Goal: Task Accomplishment & Management: Manage account settings

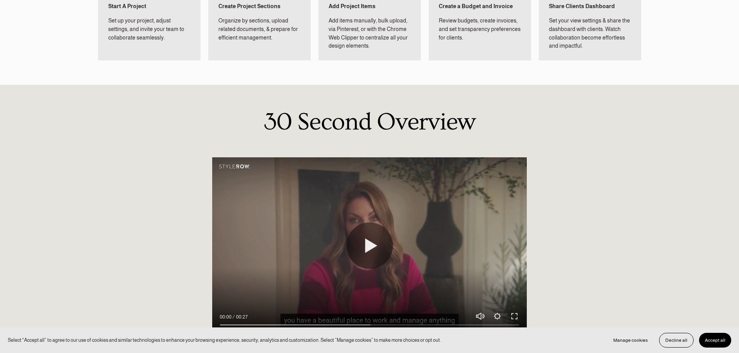
click at [721, 338] on span "Accept all" at bounding box center [715, 340] width 21 height 5
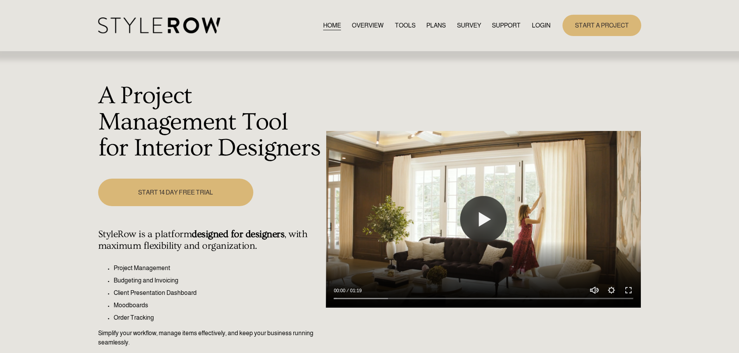
click at [548, 23] on link "LOGIN" at bounding box center [541, 25] width 19 height 10
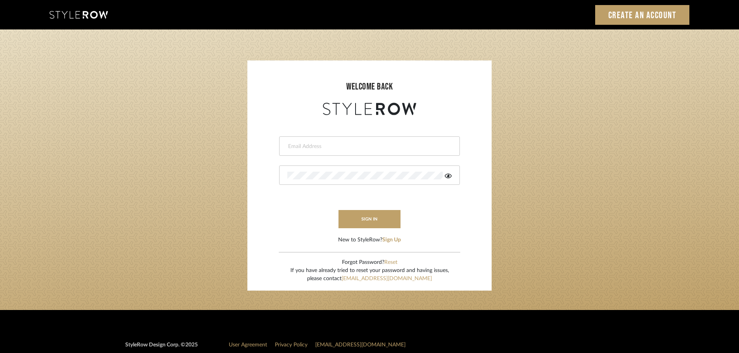
click at [301, 147] on input "email" at bounding box center [368, 147] width 162 height 8
type input "persimmon.design@outlook.com"
click at [368, 217] on button "sign in" at bounding box center [370, 219] width 62 height 18
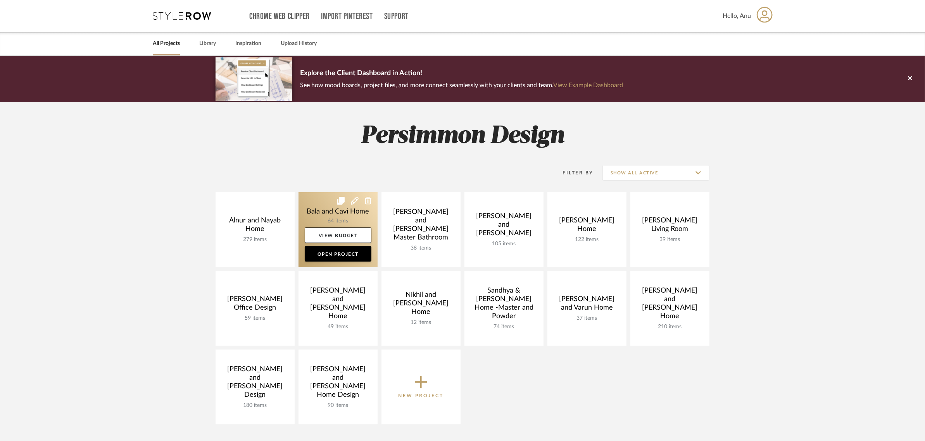
click at [325, 201] on link at bounding box center [338, 229] width 79 height 75
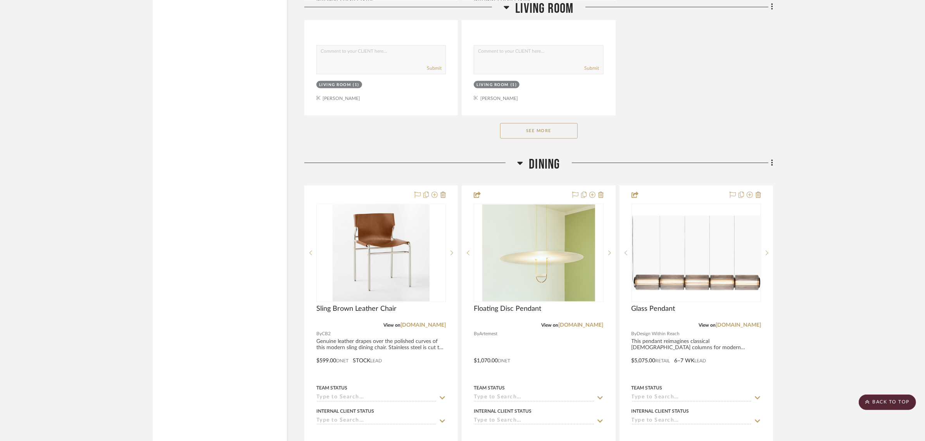
scroll to position [1600, 0]
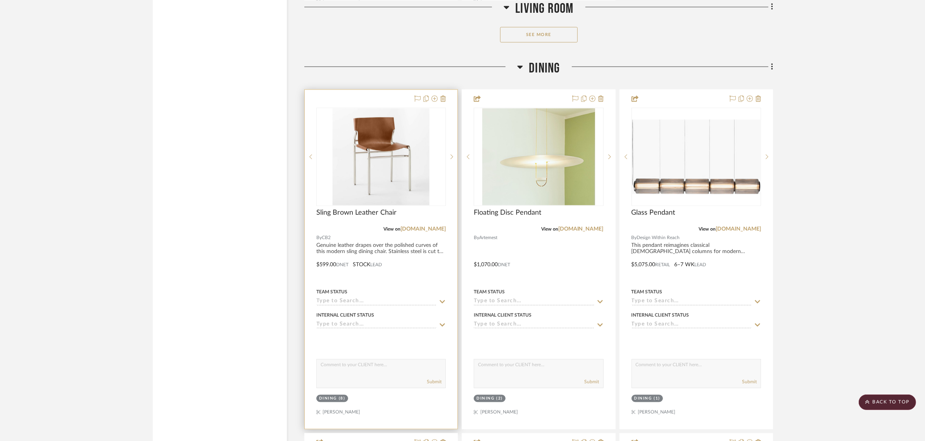
click at [393, 101] on div at bounding box center [381, 259] width 153 height 339
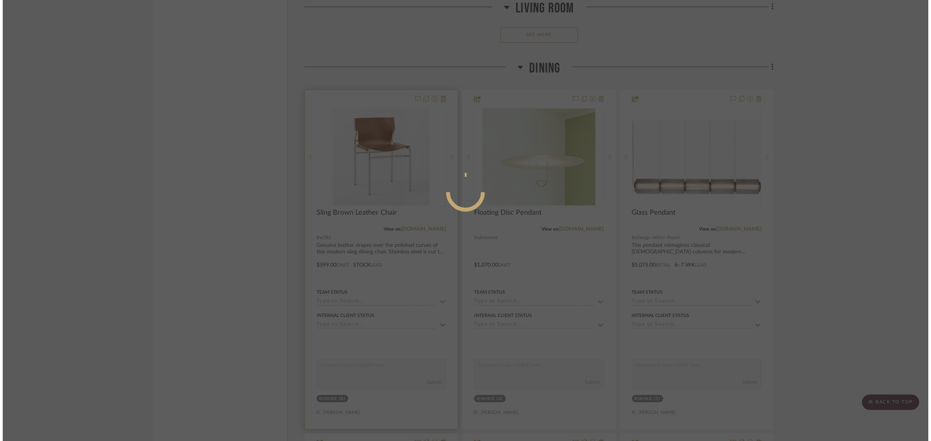
scroll to position [0, 0]
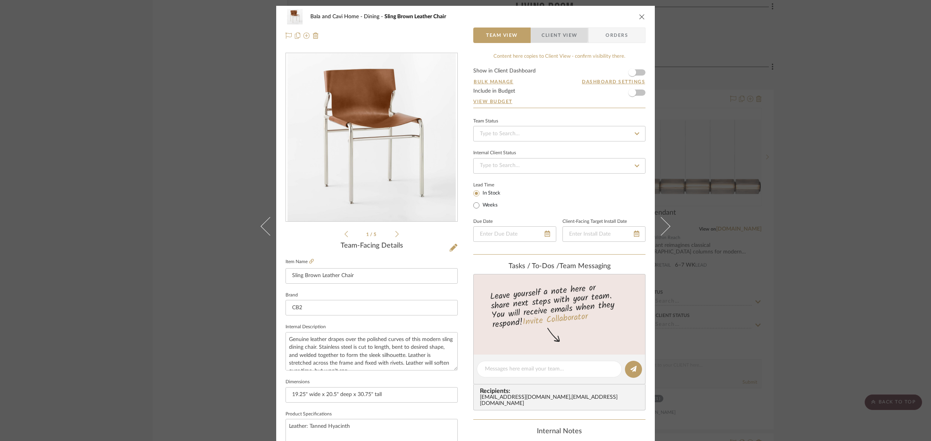
click at [549, 34] on span "Client View" at bounding box center [559, 36] width 36 height 16
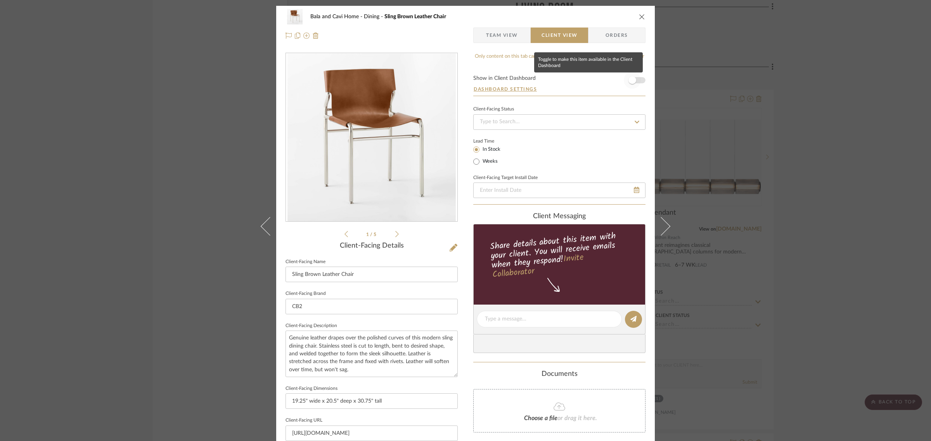
click at [631, 83] on span "button" at bounding box center [632, 80] width 8 height 8
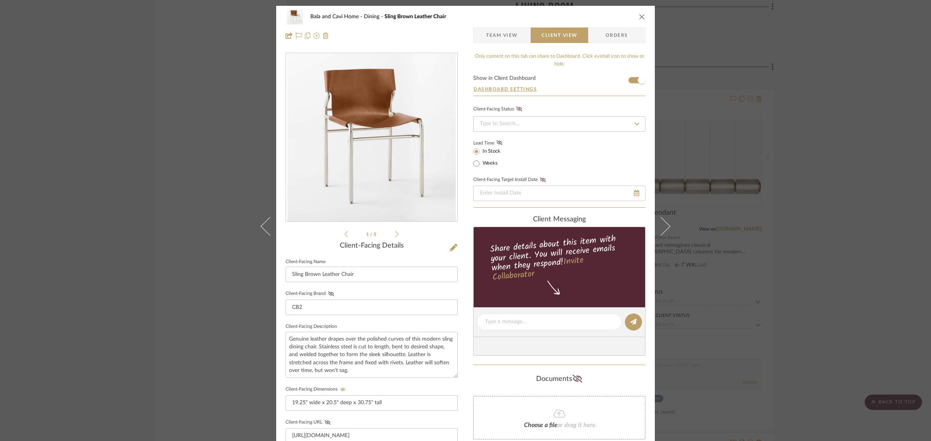
click at [855, 150] on div "Bala and Cavi Home Dining Sling Brown Leather Chair Team View Client View Order…" at bounding box center [465, 220] width 931 height 441
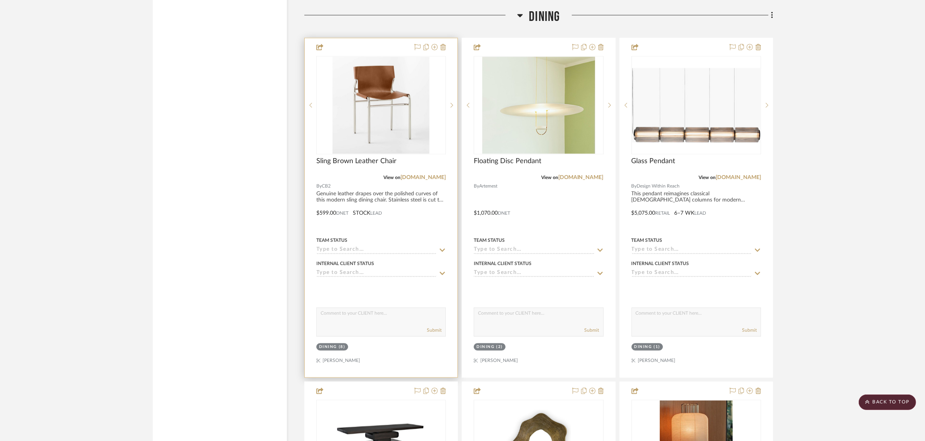
scroll to position [1454, 0]
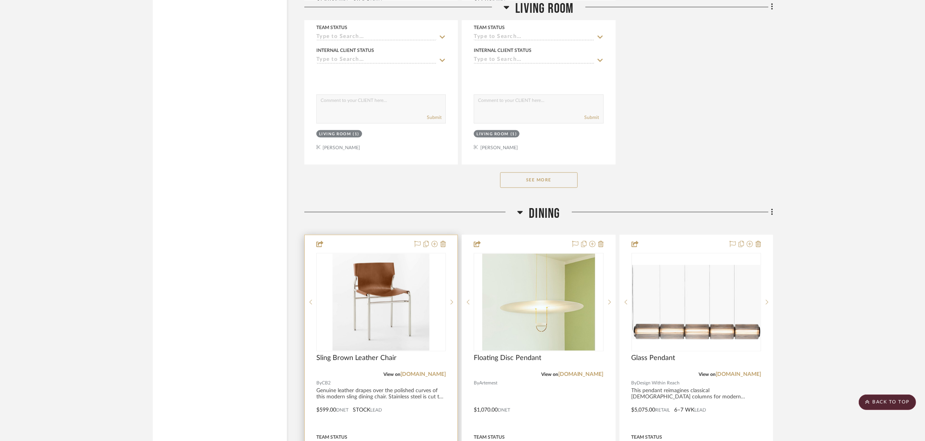
click at [381, 275] on img "0" at bounding box center [381, 302] width 97 height 97
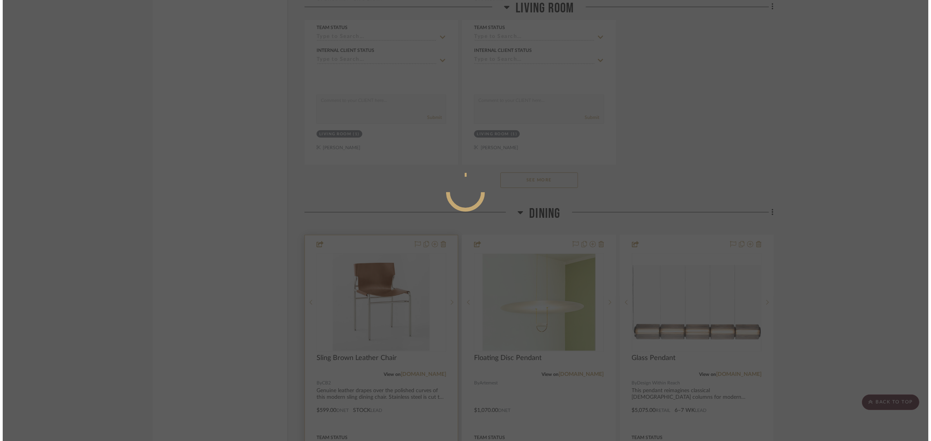
scroll to position [0, 0]
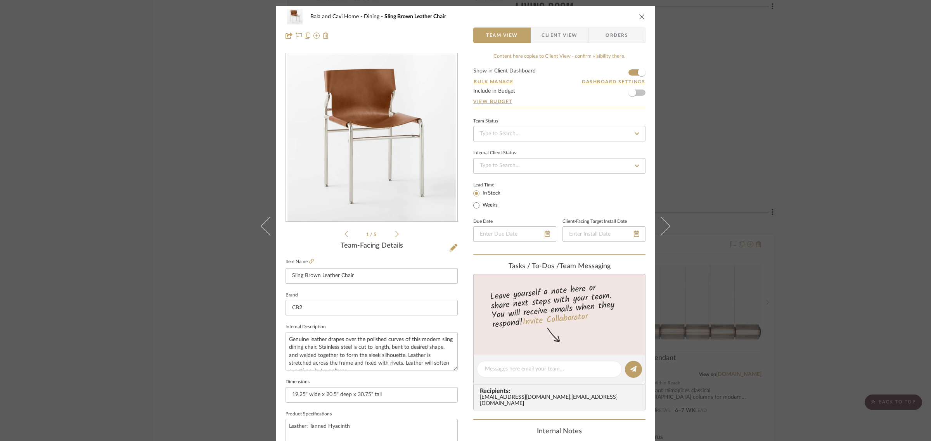
click at [365, 95] on img "0" at bounding box center [371, 138] width 168 height 168
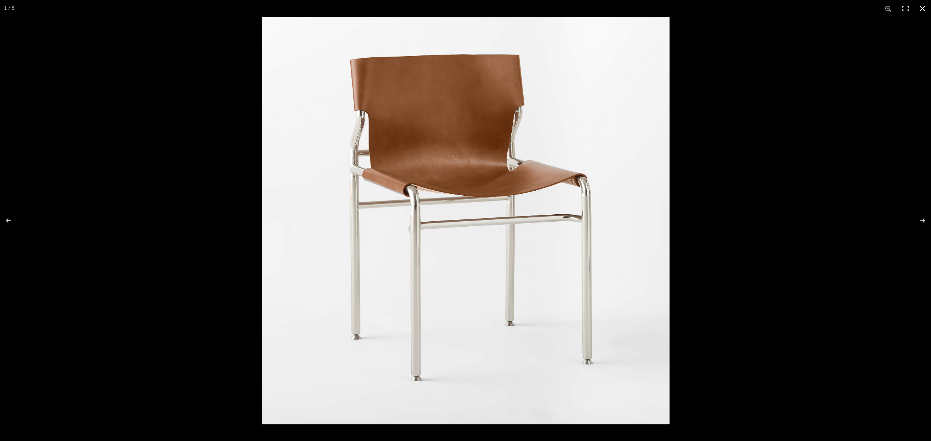
click at [923, 9] on button at bounding box center [922, 8] width 17 height 17
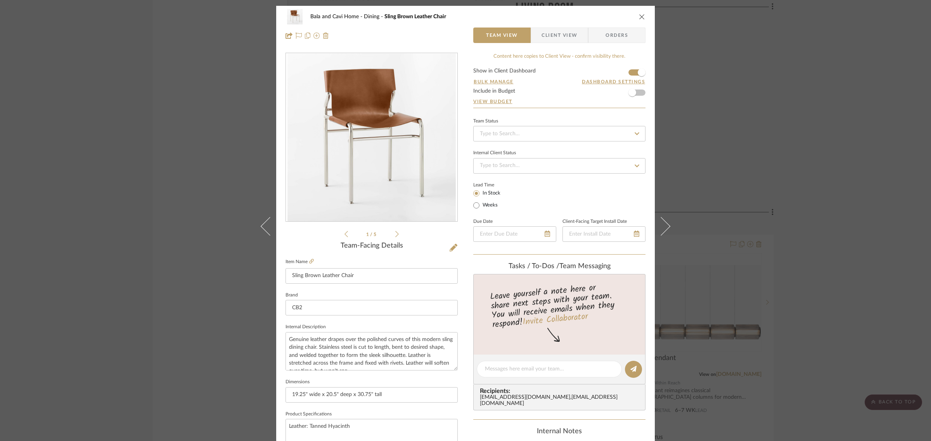
click at [874, 66] on div "Bala and Cavi Home Dining Sling Brown Leather Chair Team View Client View Order…" at bounding box center [465, 220] width 931 height 441
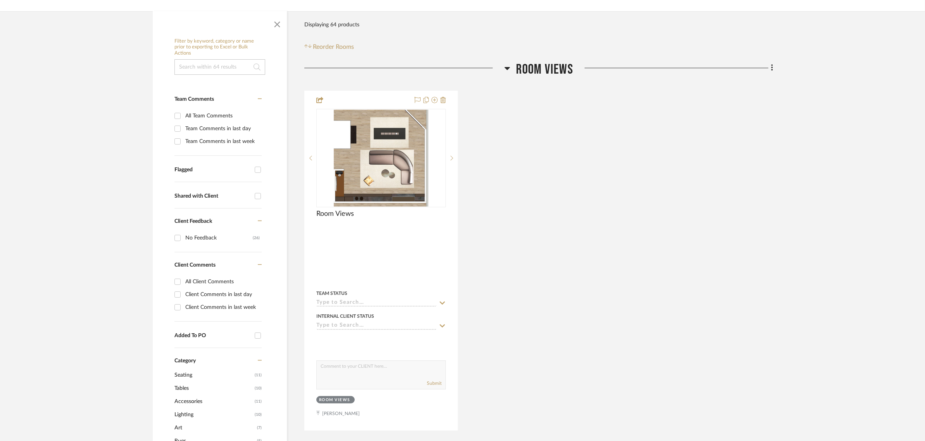
scroll to position [291, 0]
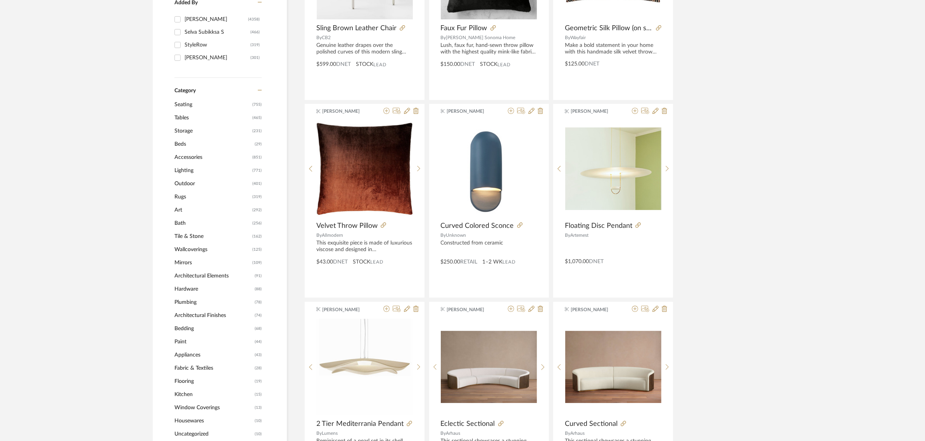
click at [183, 105] on span "Seating" at bounding box center [213, 104] width 76 height 13
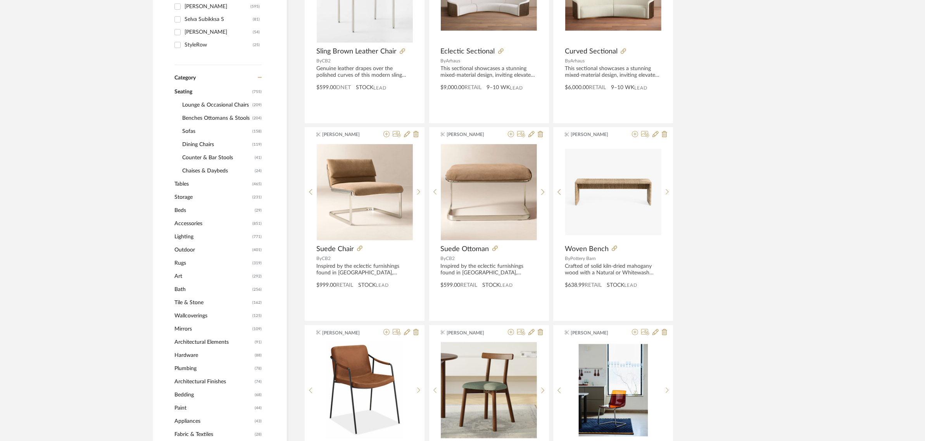
scroll to position [241, 0]
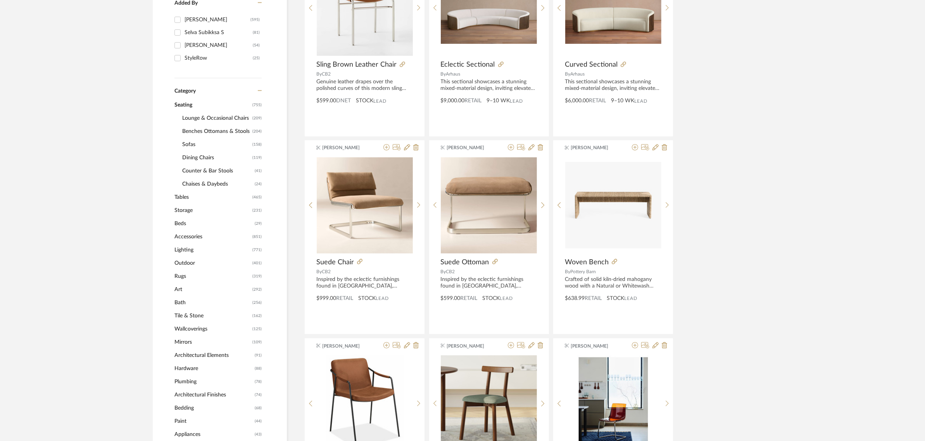
click at [197, 156] on span "Dining Chairs" at bounding box center [216, 157] width 68 height 13
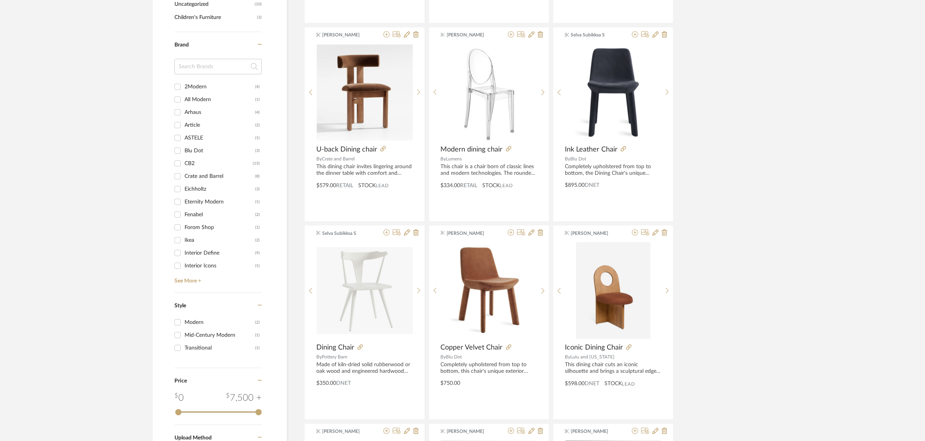
scroll to position [726, 0]
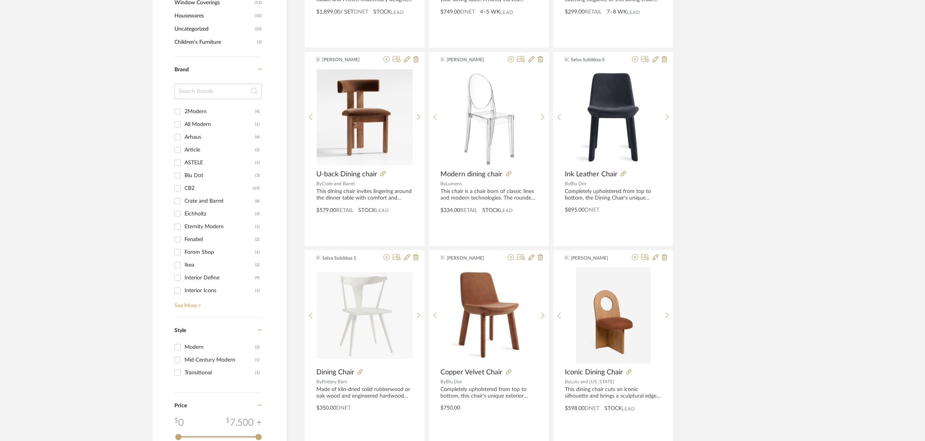
click at [180, 306] on link "See More +" at bounding box center [217, 303] width 89 height 12
click at [177, 183] on input "Restoration Hardware (8)" at bounding box center [177, 182] width 12 height 12
checkbox input "true"
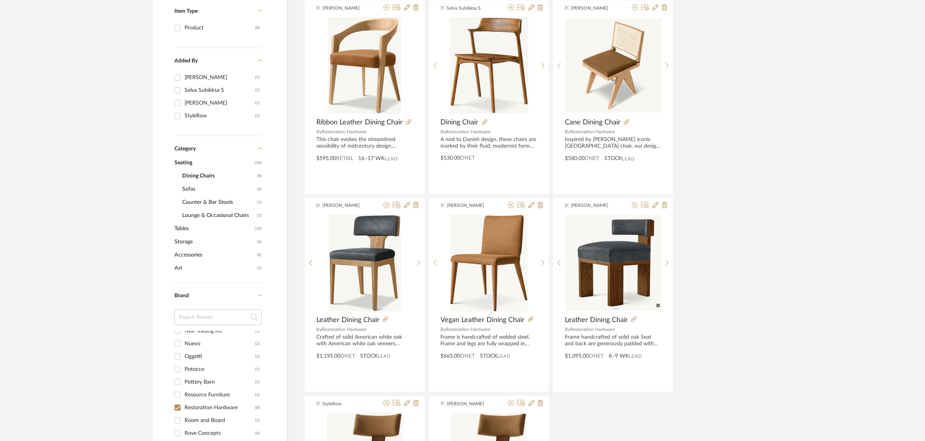
scroll to position [168, 0]
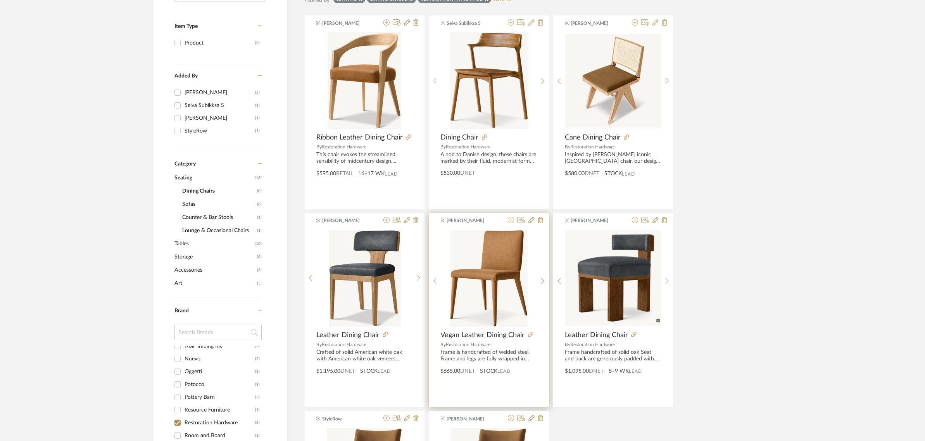
click at [509, 218] on icon at bounding box center [511, 220] width 6 height 6
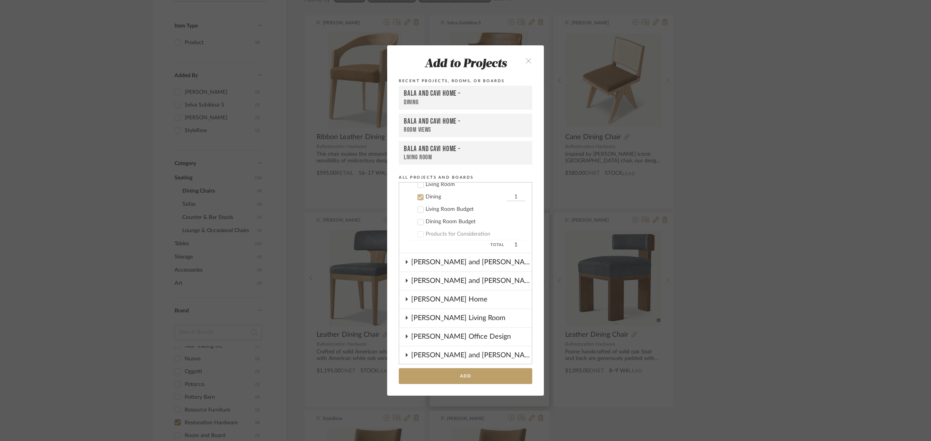
scroll to position [74, 0]
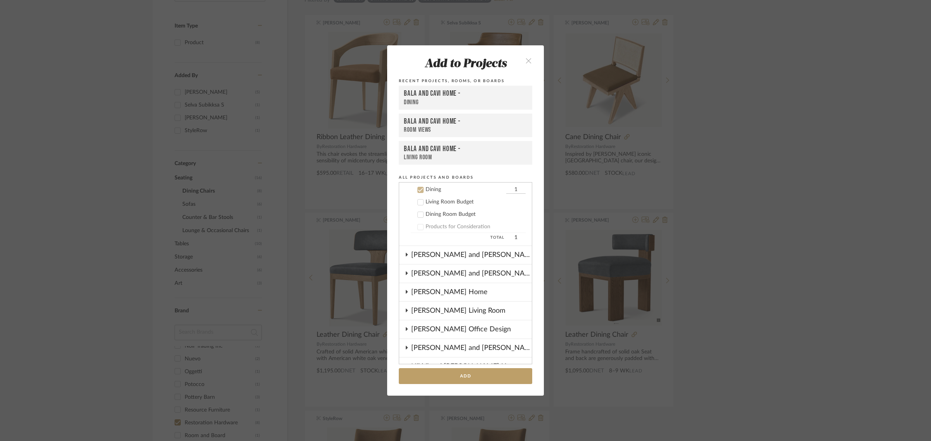
click at [510, 191] on input "1" at bounding box center [515, 190] width 19 height 8
type input "8"
click at [470, 380] on button "Add" at bounding box center [465, 376] width 133 height 16
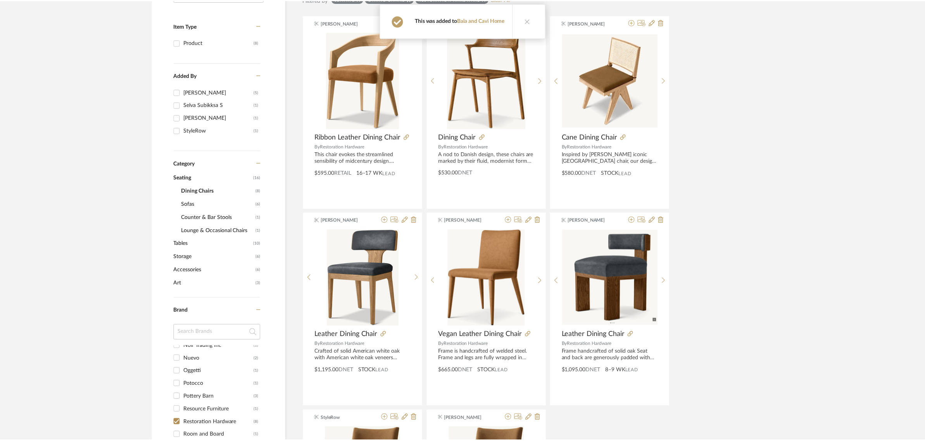
scroll to position [168, 0]
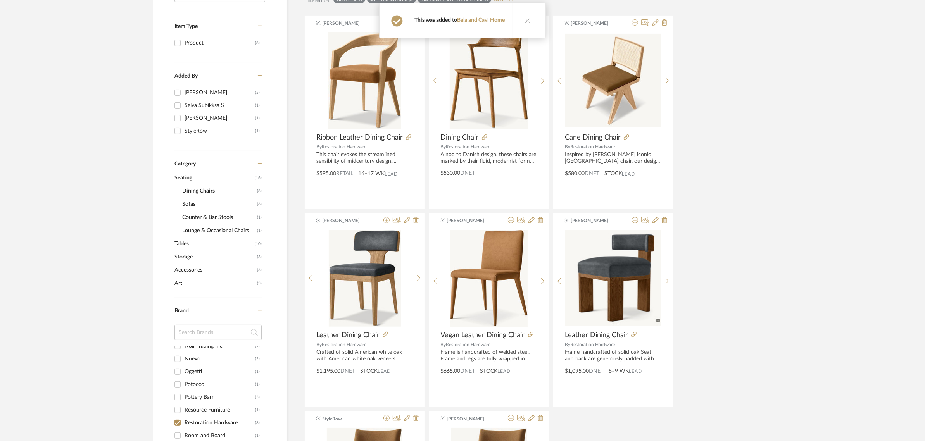
click at [782, 213] on div "Item Type Product (8) Added By Anu Kurup (5) Selva Subikksa S (1) Divya Ashok (…" at bounding box center [462, 354] width 643 height 783
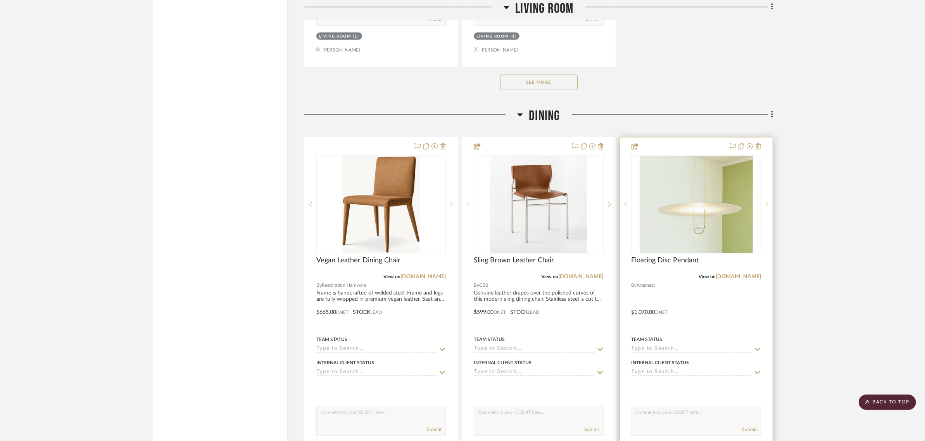
scroll to position [1551, 0]
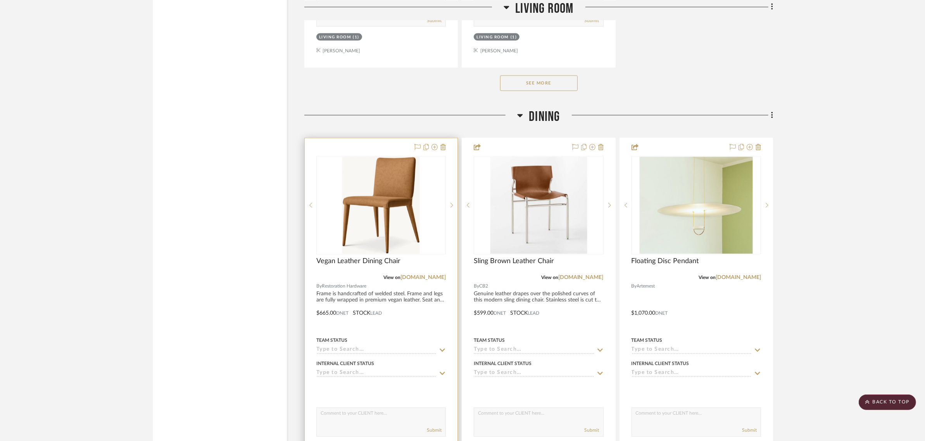
click at [372, 142] on div at bounding box center [381, 307] width 153 height 339
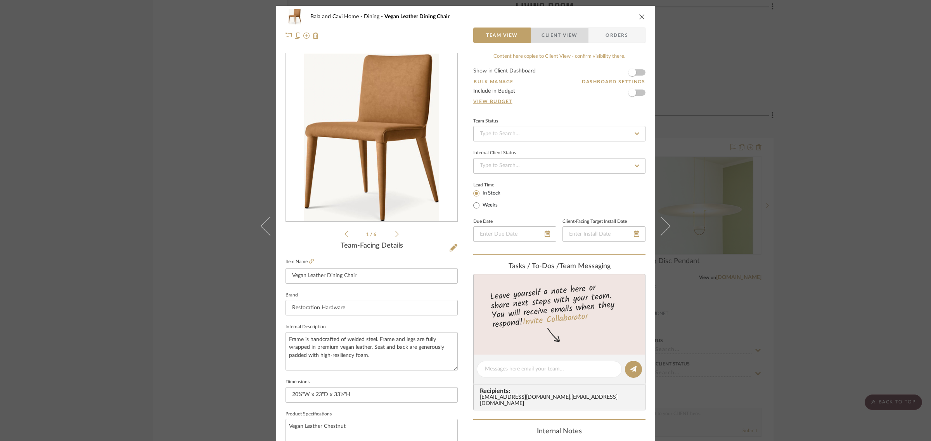
click at [578, 41] on span "Client View" at bounding box center [559, 36] width 57 height 16
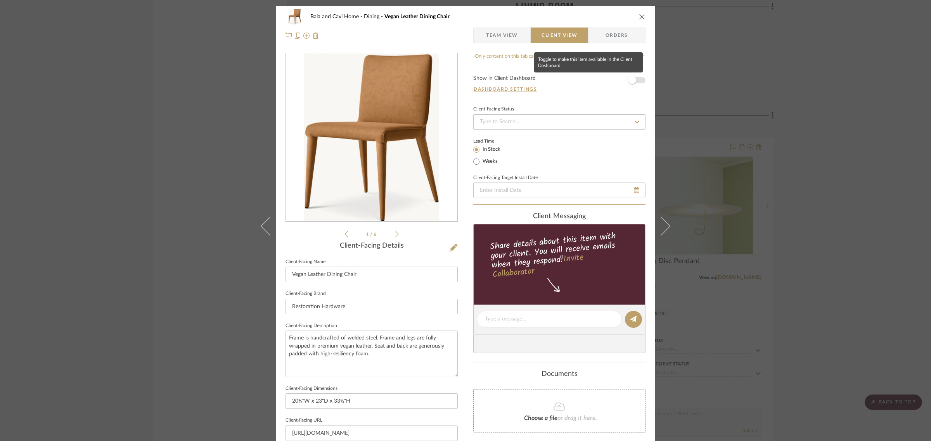
click at [628, 79] on span "button" at bounding box center [632, 80] width 8 height 8
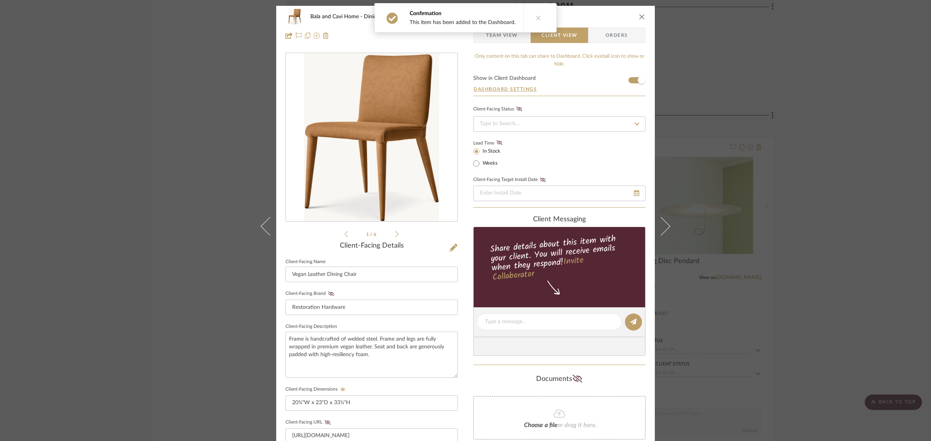
click at [849, 198] on div "Bala and Cavi Home Dining Vegan Leather Dining Chair Team View Client View Orde…" at bounding box center [465, 220] width 931 height 441
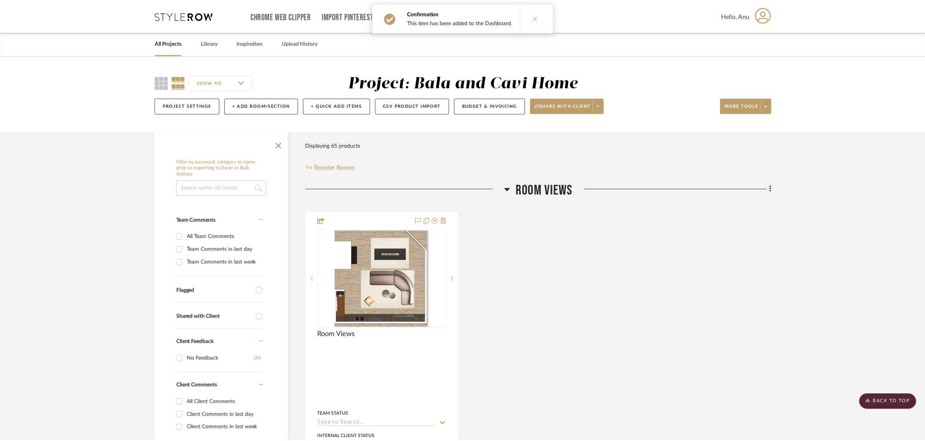
scroll to position [1551, 0]
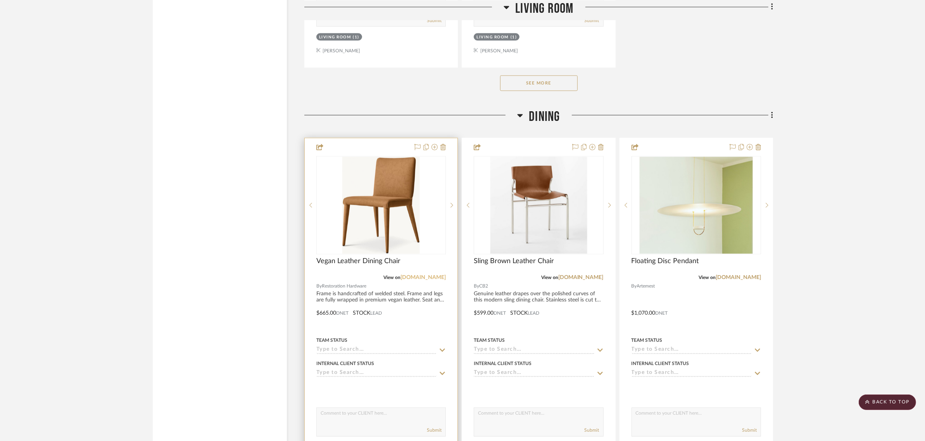
click at [442, 278] on link "[DOMAIN_NAME]" at bounding box center [423, 277] width 45 height 5
click at [397, 193] on img "0" at bounding box center [381, 205] width 78 height 97
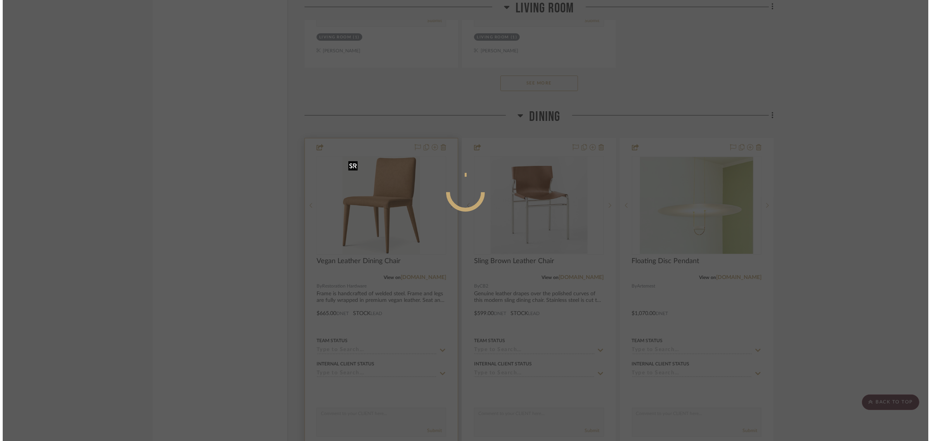
scroll to position [0, 0]
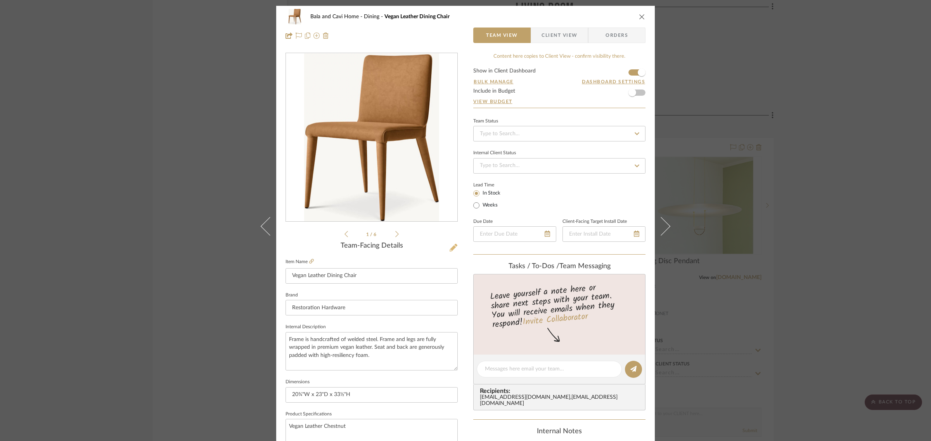
click at [449, 247] on icon at bounding box center [453, 248] width 8 height 8
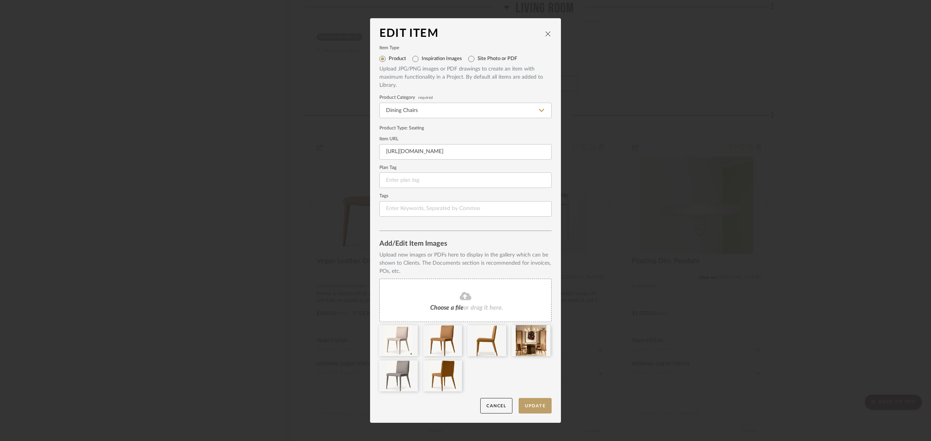
click at [483, 305] on span "or drag it here." at bounding box center [483, 308] width 40 height 6
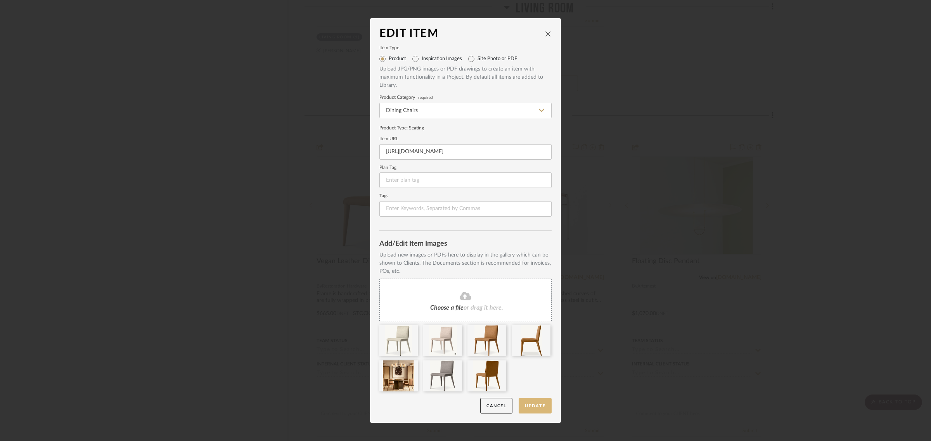
click at [528, 403] on button "Update" at bounding box center [534, 406] width 33 height 16
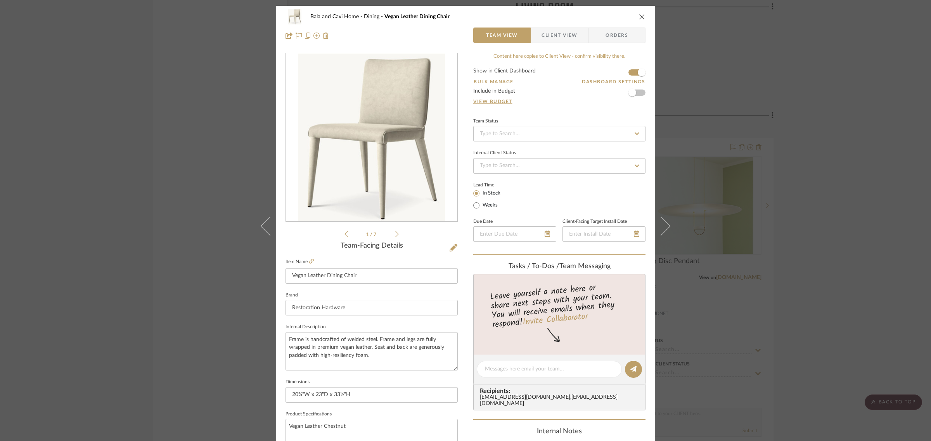
click at [833, 219] on div "Bala and Cavi Home Dining Vegan Leather Dining Chair Team View Client View Orde…" at bounding box center [465, 220] width 931 height 441
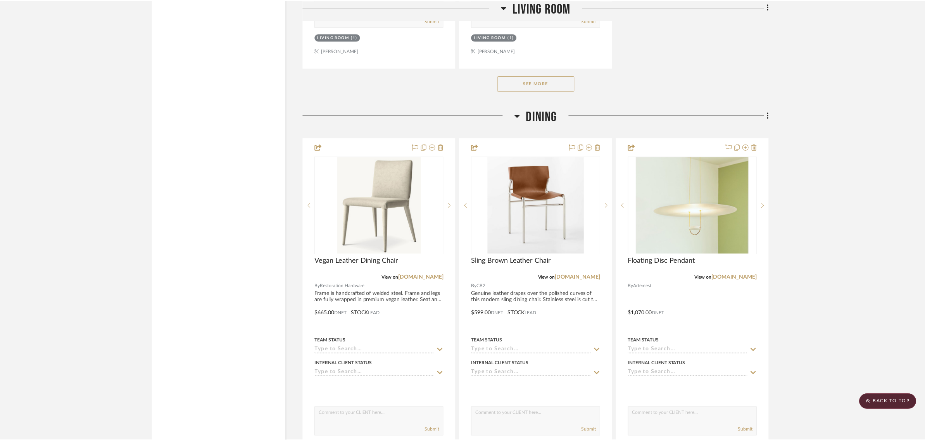
scroll to position [1551, 0]
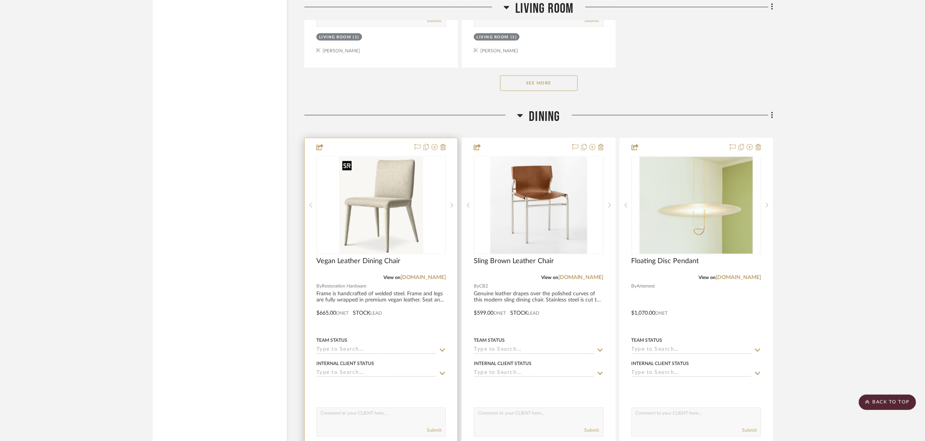
click at [362, 218] on img "0" at bounding box center [381, 205] width 85 height 97
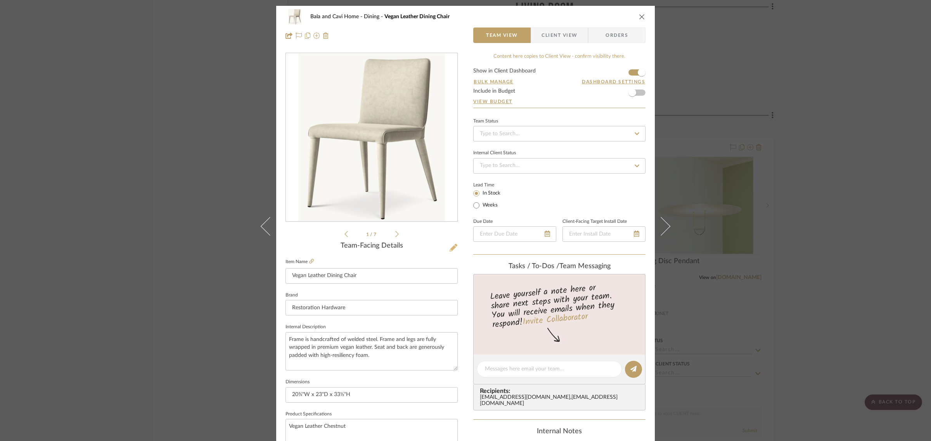
click at [449, 246] on icon at bounding box center [453, 248] width 8 height 8
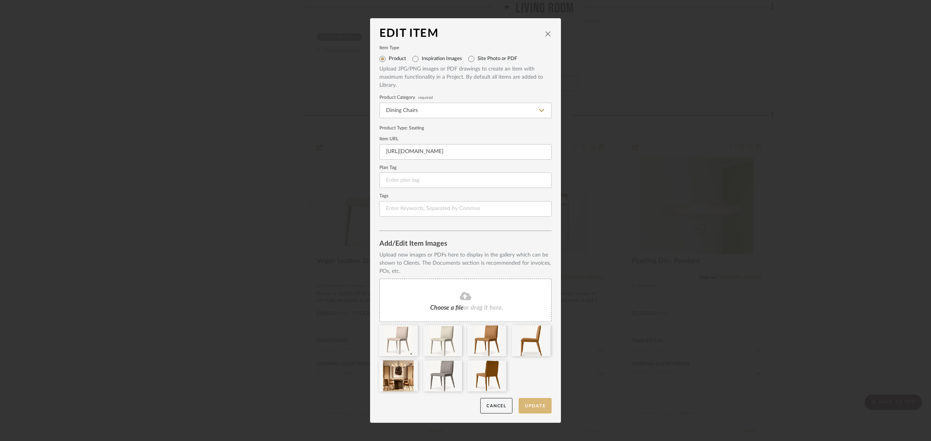
click at [537, 404] on button "Update" at bounding box center [534, 406] width 33 height 16
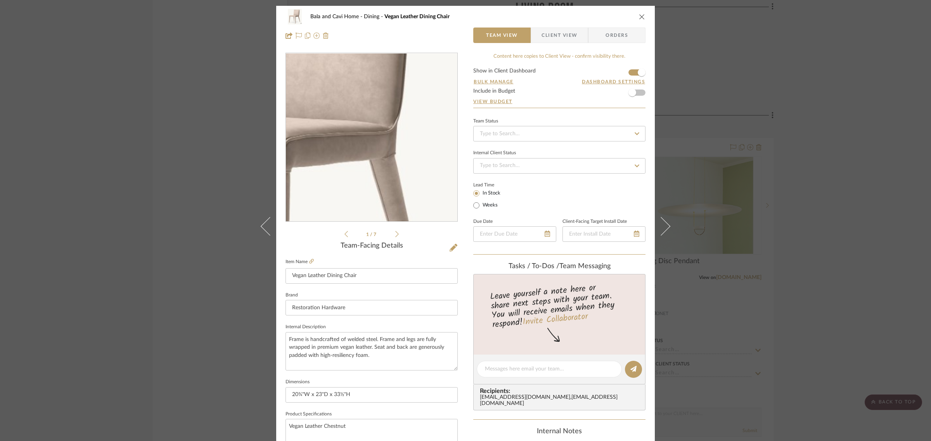
click at [406, 130] on img "0" at bounding box center [371, 138] width 153 height 168
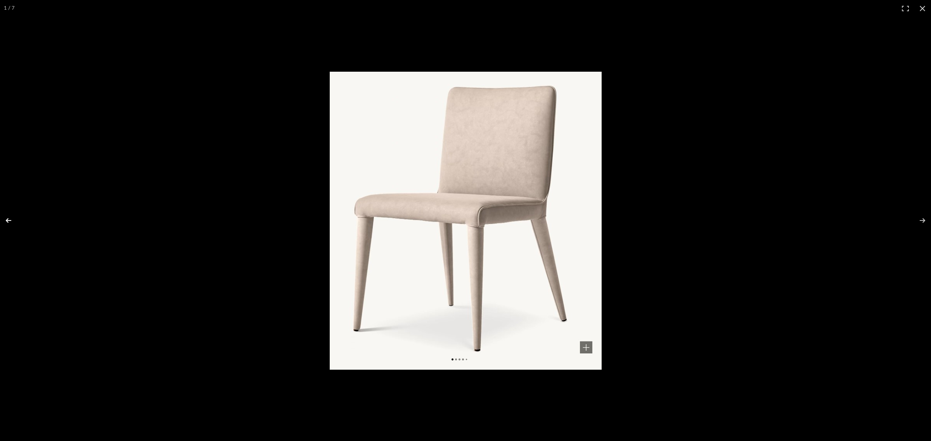
click at [4, 219] on button at bounding box center [13, 220] width 27 height 39
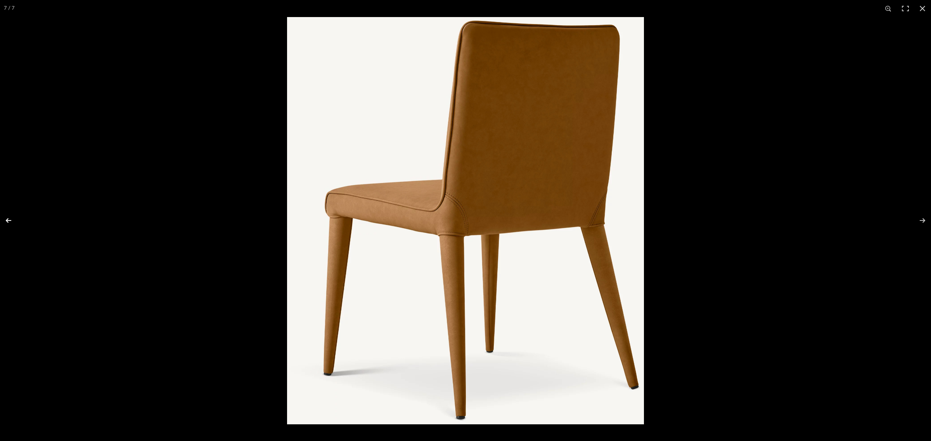
click at [4, 219] on button at bounding box center [13, 220] width 27 height 39
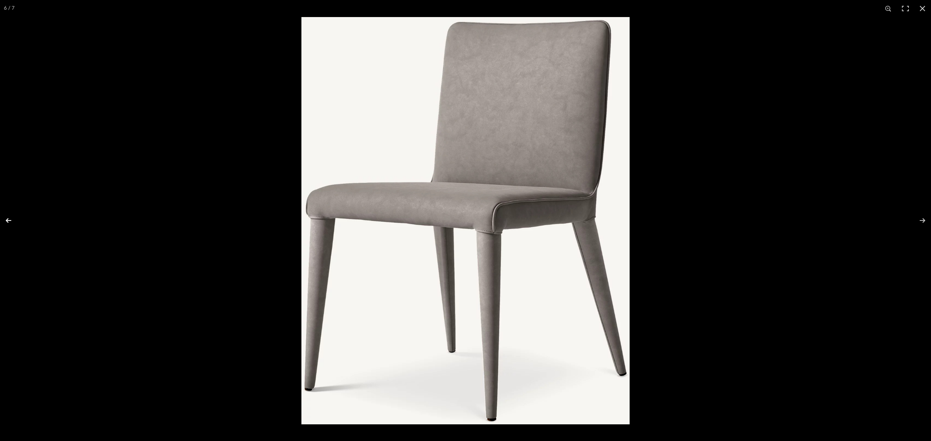
click at [4, 219] on button at bounding box center [13, 220] width 27 height 39
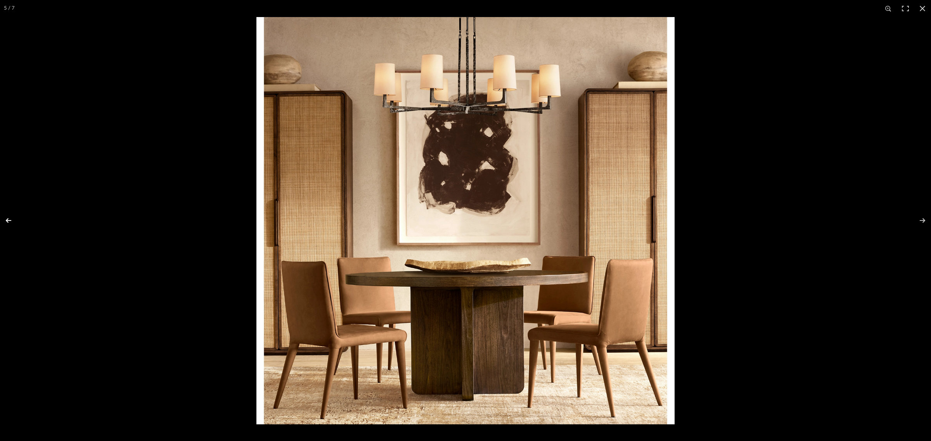
click at [4, 219] on button at bounding box center [13, 220] width 27 height 39
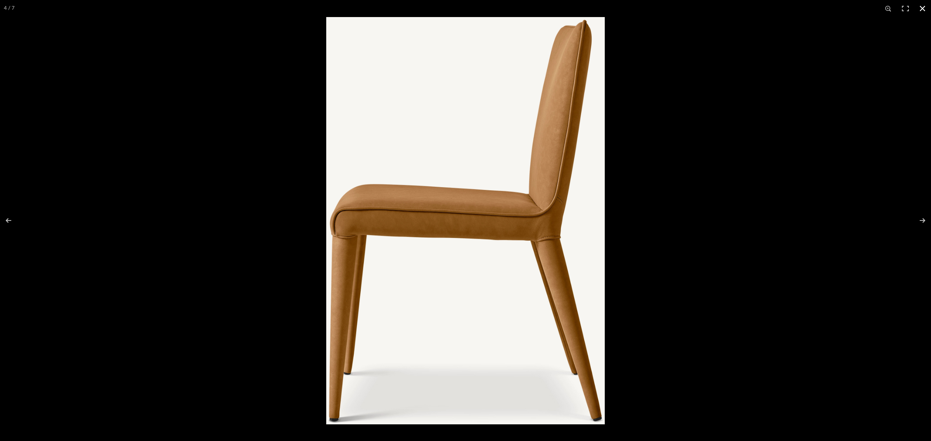
click at [921, 9] on button at bounding box center [922, 8] width 17 height 17
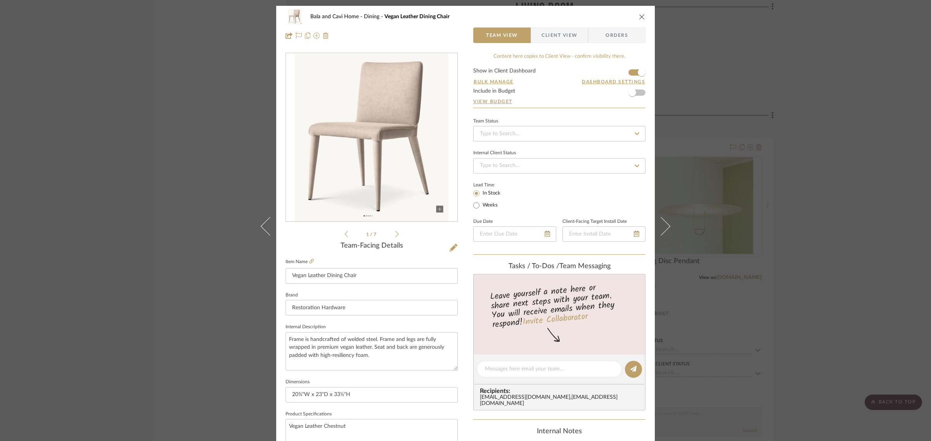
click at [344, 233] on icon at bounding box center [345, 234] width 3 height 7
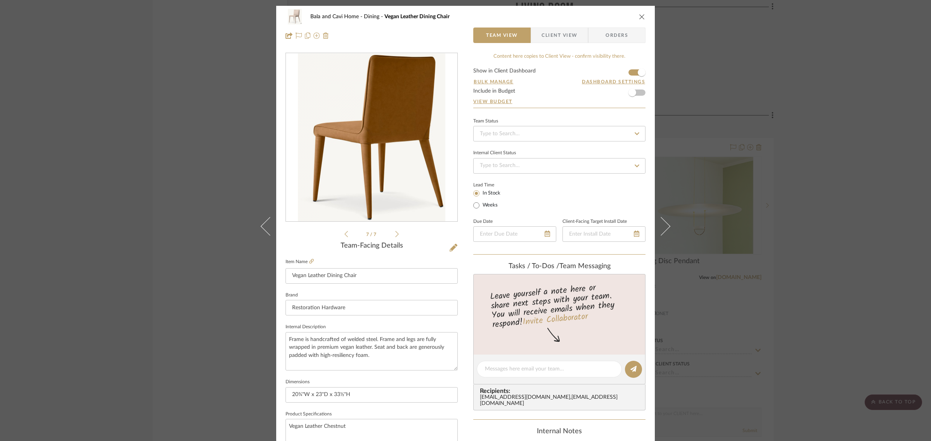
click at [395, 236] on icon at bounding box center [396, 234] width 3 height 7
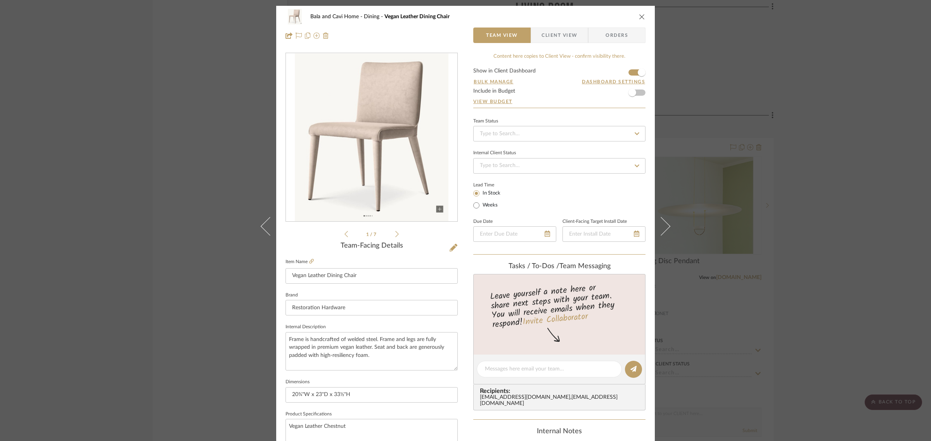
click at [395, 236] on icon at bounding box center [396, 234] width 3 height 7
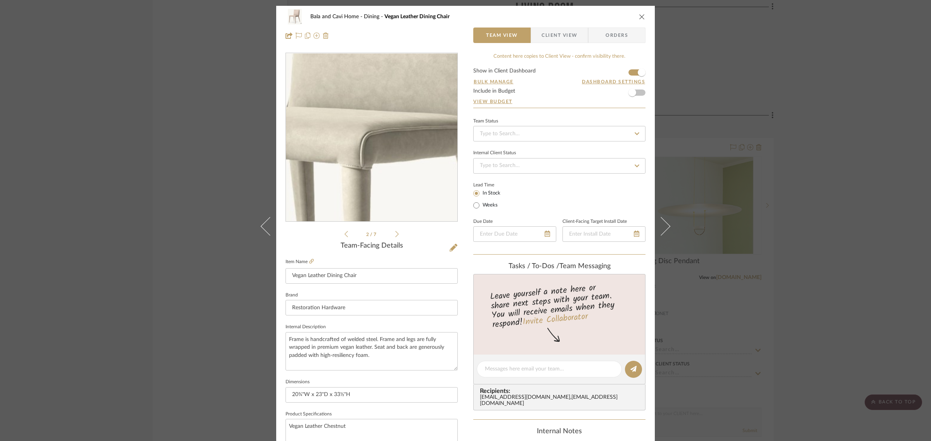
click at [384, 134] on img "1" at bounding box center [371, 138] width 147 height 168
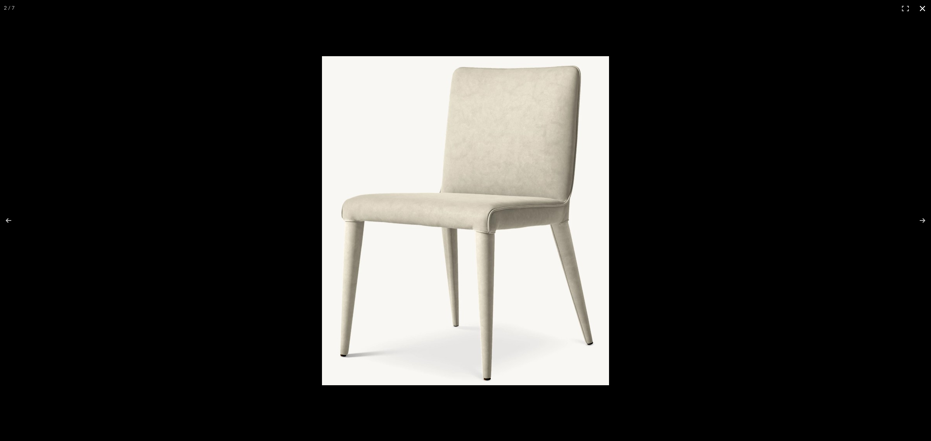
click at [921, 14] on button at bounding box center [922, 8] width 17 height 17
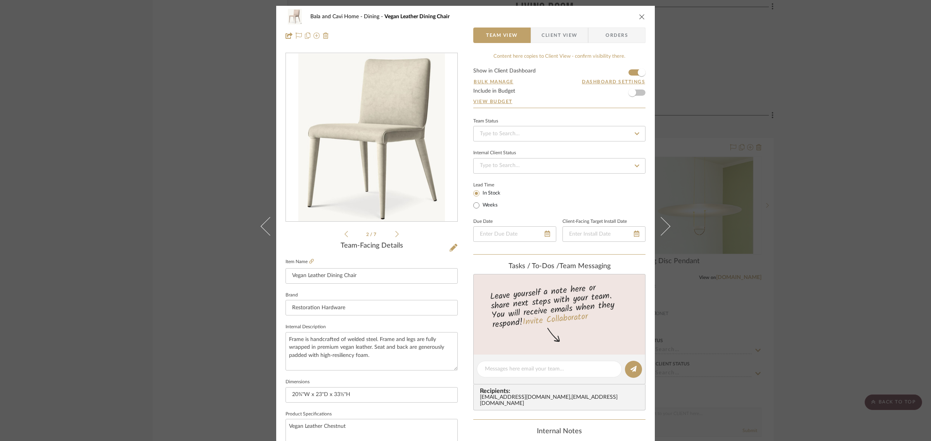
click at [862, 144] on div "Bala and Cavi Home Dining Vegan Leather Dining Chair Team View Client View Orde…" at bounding box center [465, 220] width 931 height 441
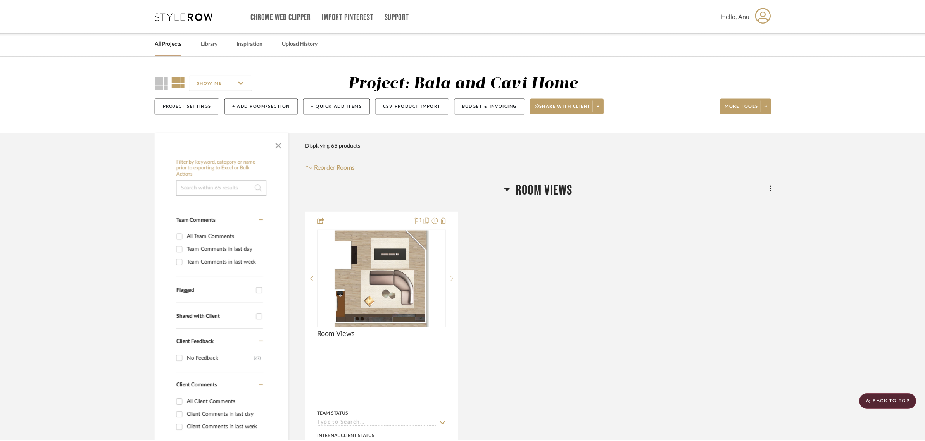
scroll to position [1551, 0]
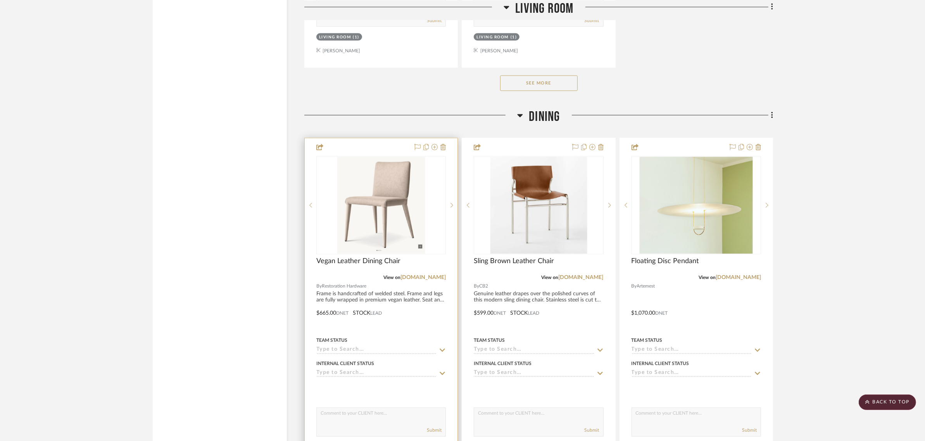
click at [400, 178] on img "0" at bounding box center [381, 205] width 88 height 97
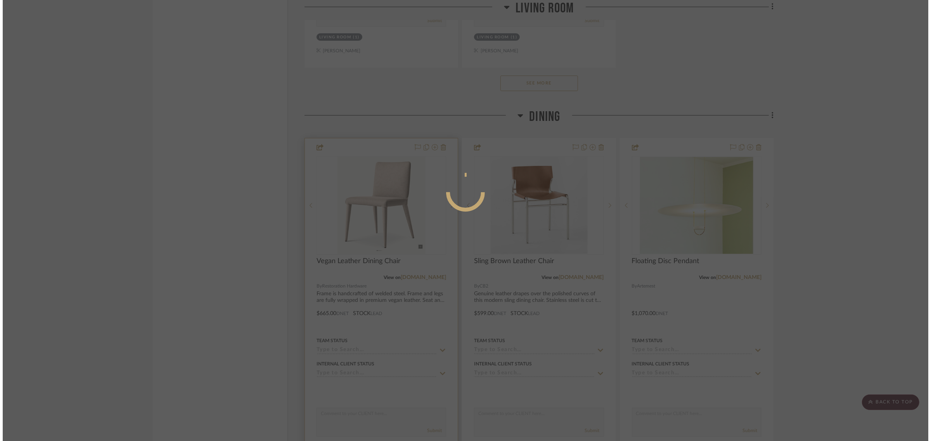
scroll to position [0, 0]
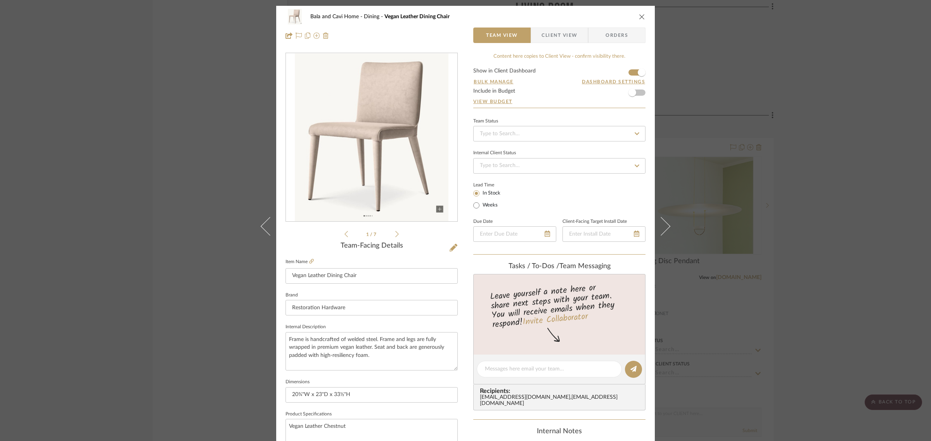
click at [639, 17] on icon "close" at bounding box center [642, 17] width 6 height 6
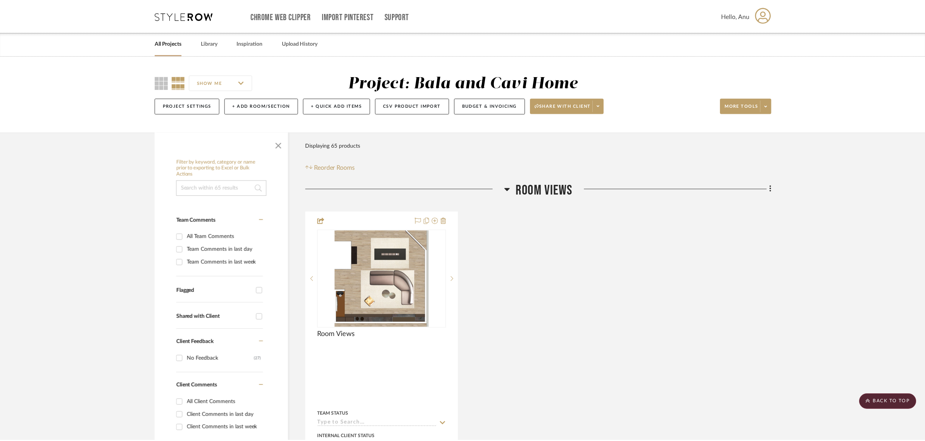
scroll to position [1551, 0]
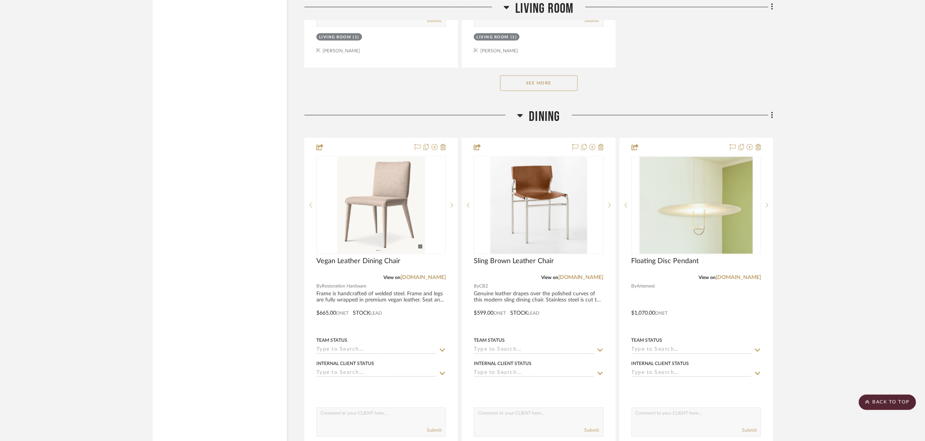
click at [435, 276] on link "[DOMAIN_NAME]" at bounding box center [423, 277] width 45 height 5
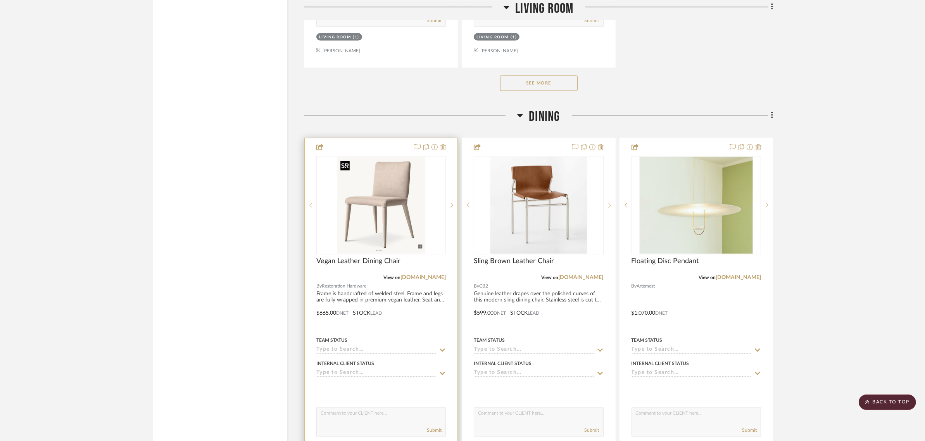
click at [370, 202] on img "0" at bounding box center [381, 205] width 88 height 97
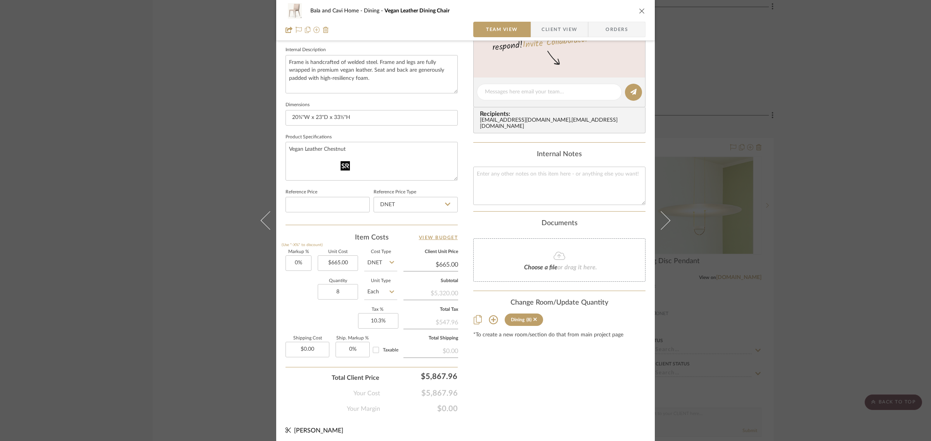
scroll to position [280, 0]
click at [346, 145] on textarea "Vegan Leather Chestnut" at bounding box center [371, 158] width 172 height 38
type textarea "Vegan Leather Ivory"
click at [346, 131] on fieldset "Product Specifications Vegan Leather Ivory" at bounding box center [371, 153] width 172 height 49
click at [520, 374] on div "Content here copies to Client View - confirm visibility there. Show in Client D…" at bounding box center [559, 92] width 172 height 638
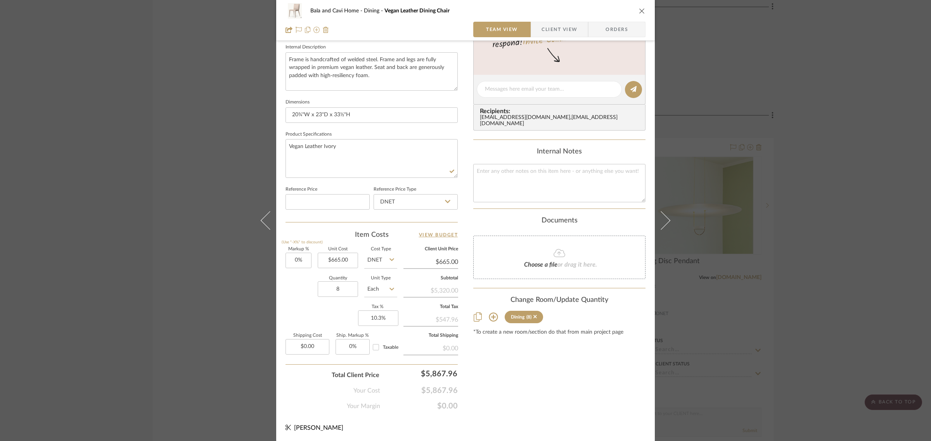
click at [834, 280] on div "Bala and Cavi Home Dining Vegan Leather Dining Chair Team View Client View Orde…" at bounding box center [465, 220] width 931 height 441
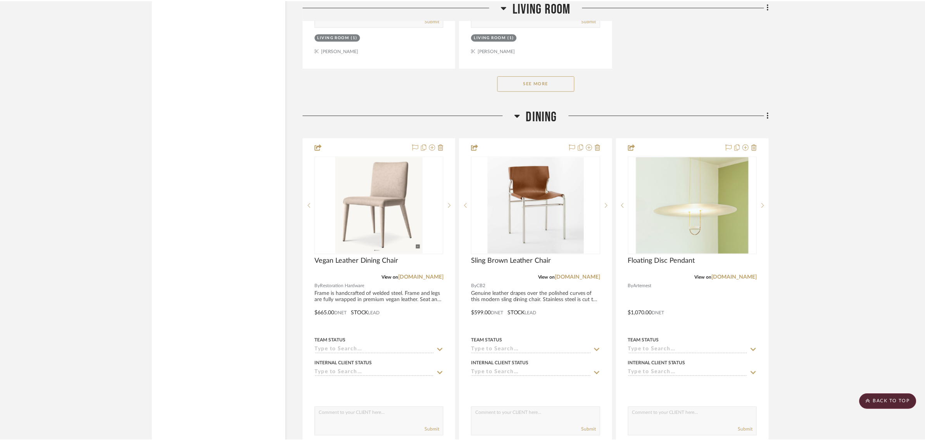
scroll to position [1551, 0]
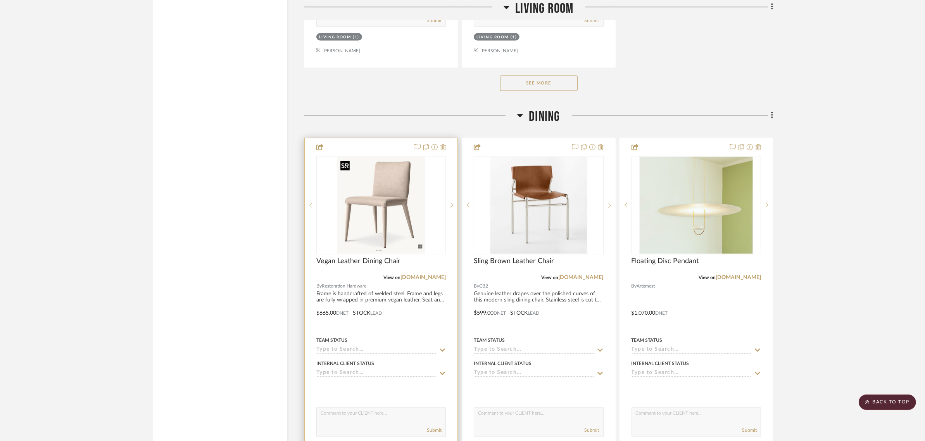
click at [372, 209] on img "0" at bounding box center [381, 205] width 88 height 97
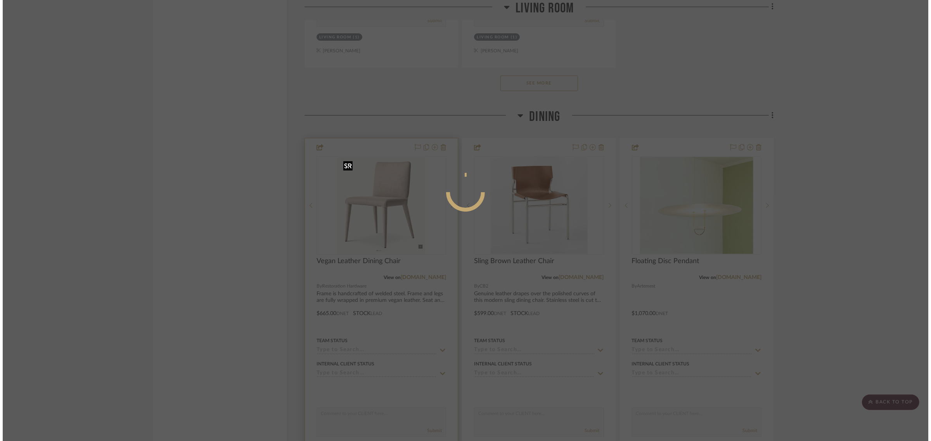
scroll to position [0, 0]
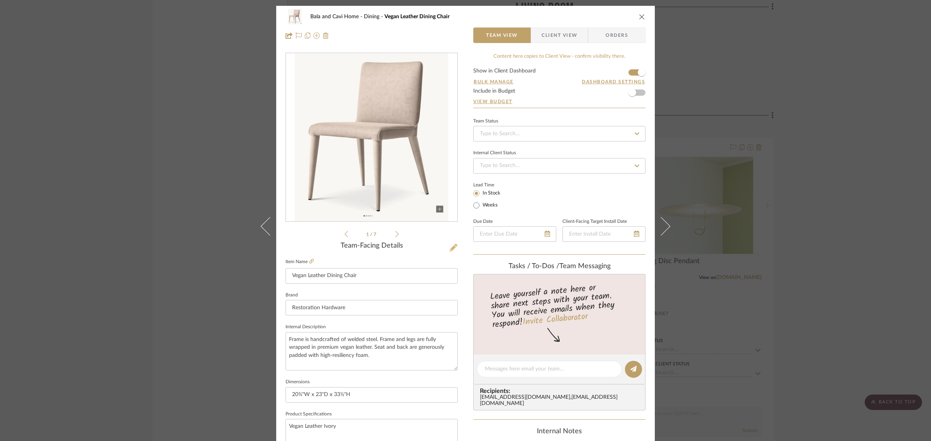
click at [452, 247] on icon at bounding box center [453, 248] width 8 height 8
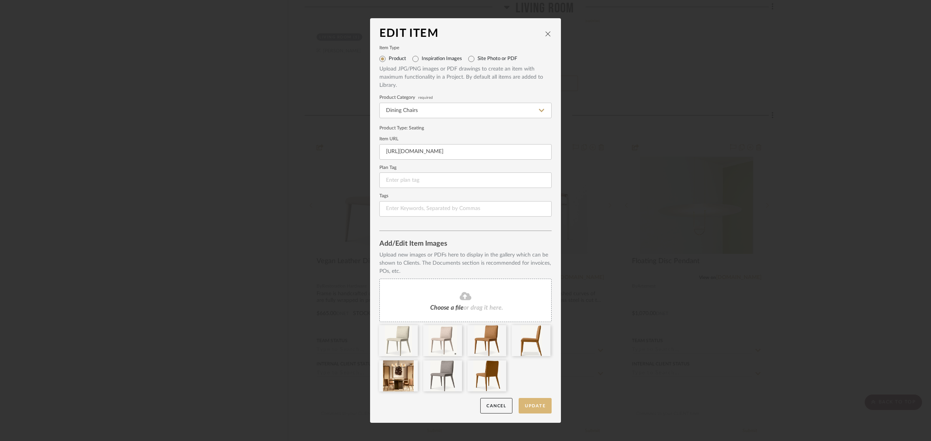
click at [528, 404] on button "Update" at bounding box center [534, 406] width 33 height 16
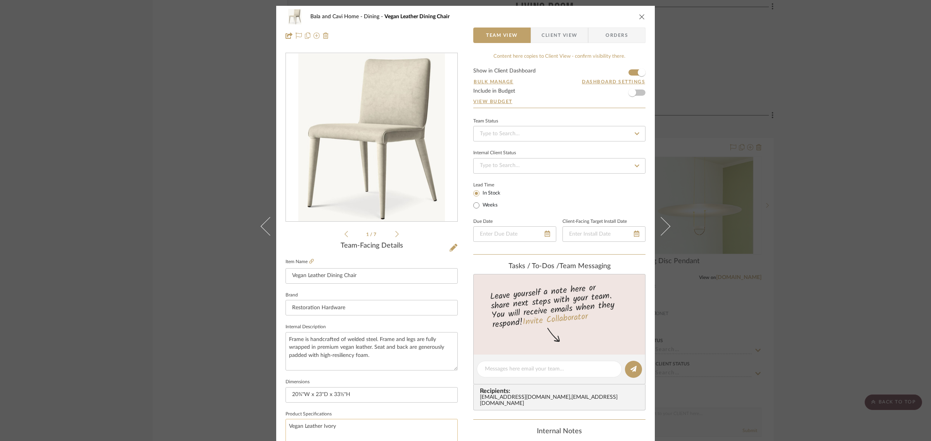
click at [342, 426] on textarea "Vegan Leather Ivory" at bounding box center [371, 438] width 172 height 38
type textarea "Vegan Leather Chalk"
click at [362, 412] on fieldset "Product Specifications Vegan Leather Chalk" at bounding box center [371, 433] width 172 height 49
click at [804, 326] on div "Bala and Cavi Home Dining Vegan Leather Dining Chair Team View Client View Orde…" at bounding box center [465, 220] width 931 height 441
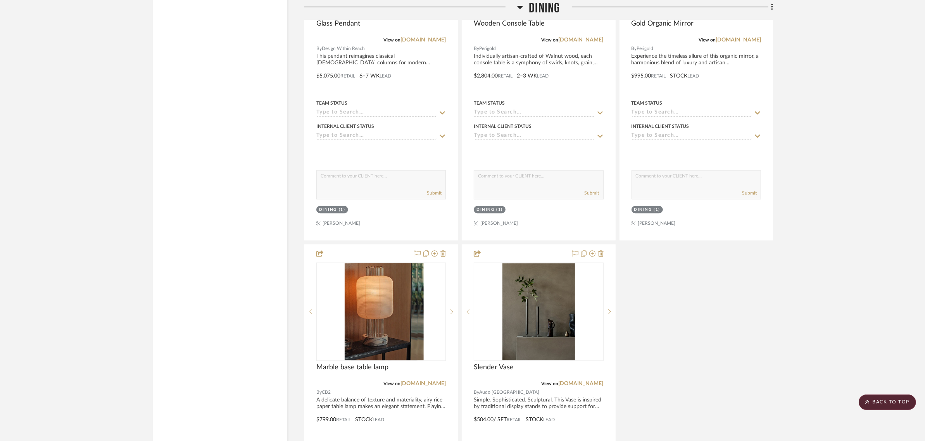
scroll to position [2424, 0]
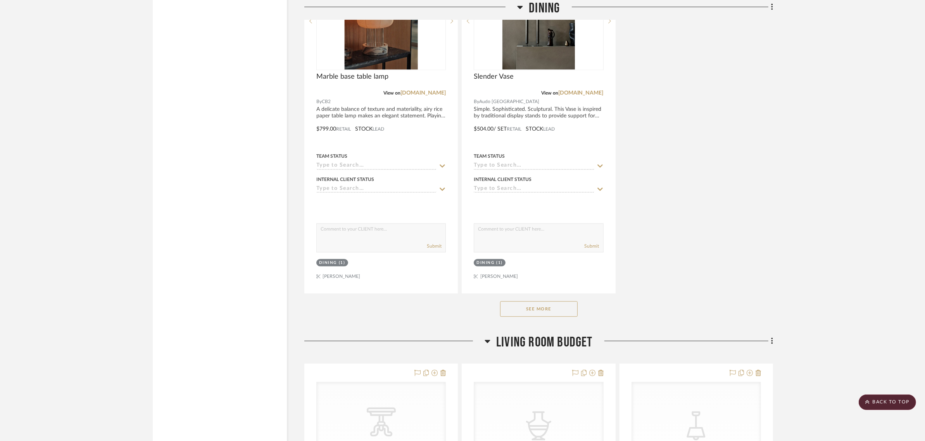
click at [559, 313] on button "See More" at bounding box center [539, 309] width 78 height 16
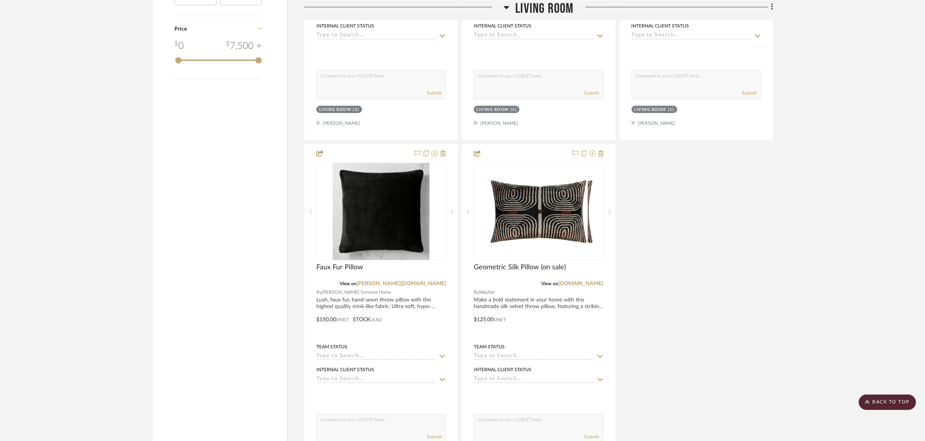
scroll to position [1309, 0]
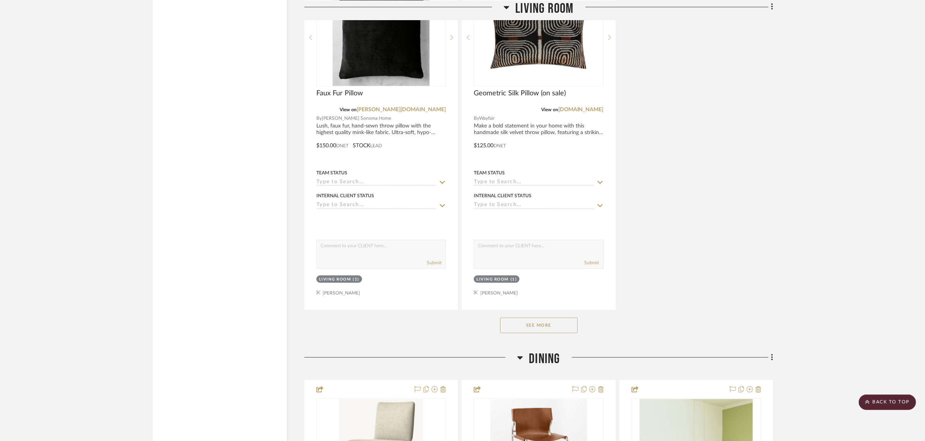
click at [534, 330] on button "See More" at bounding box center [539, 326] width 78 height 16
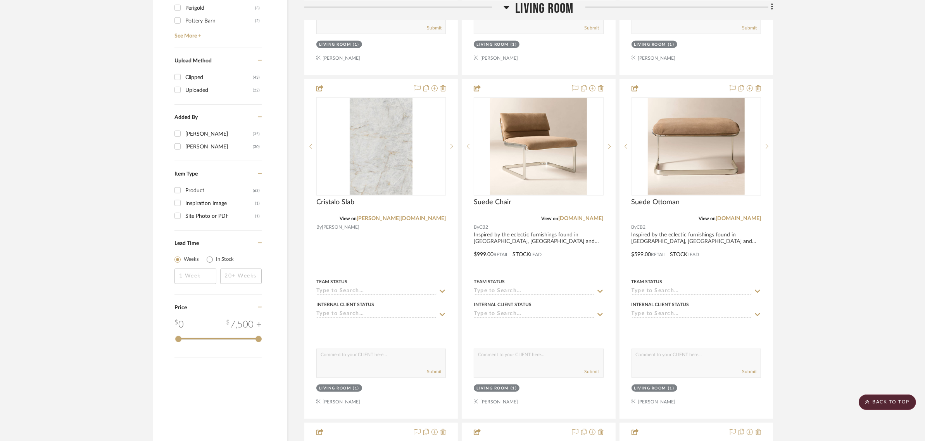
scroll to position [873, 0]
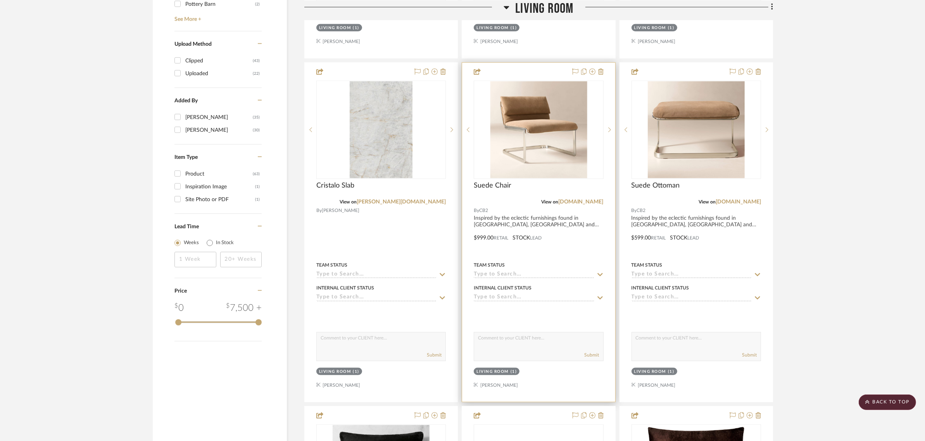
click at [530, 140] on img "0" at bounding box center [538, 129] width 97 height 97
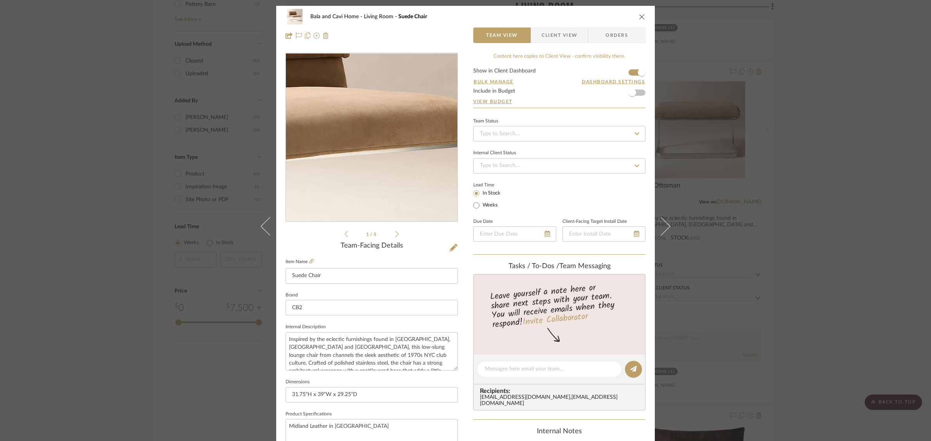
click at [396, 137] on img "0" at bounding box center [371, 138] width 168 height 168
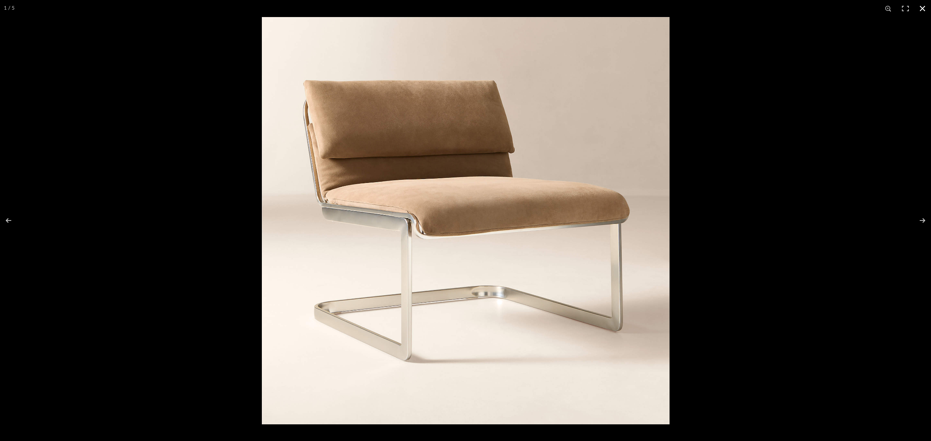
click at [921, 9] on button at bounding box center [922, 8] width 17 height 17
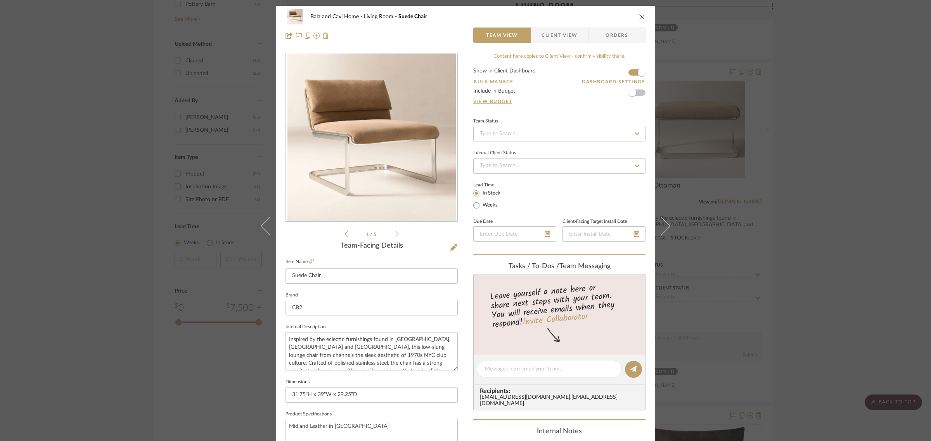
click at [395, 231] on icon at bounding box center [396, 234] width 3 height 7
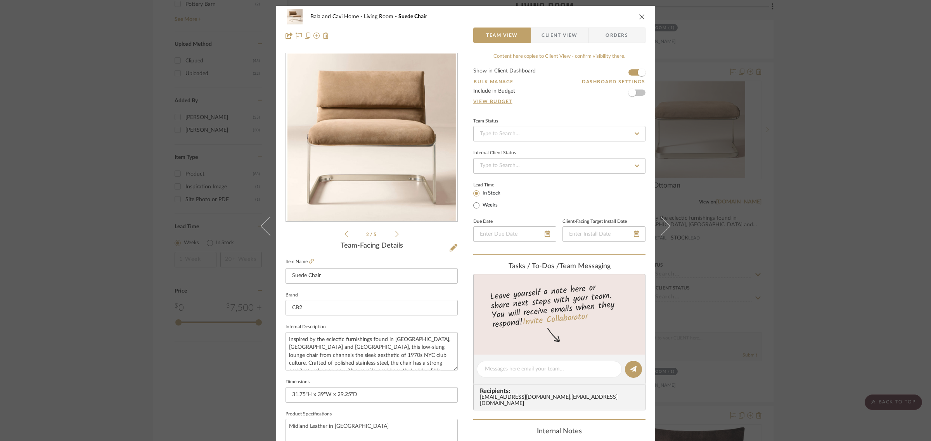
click at [395, 231] on icon at bounding box center [396, 234] width 3 height 7
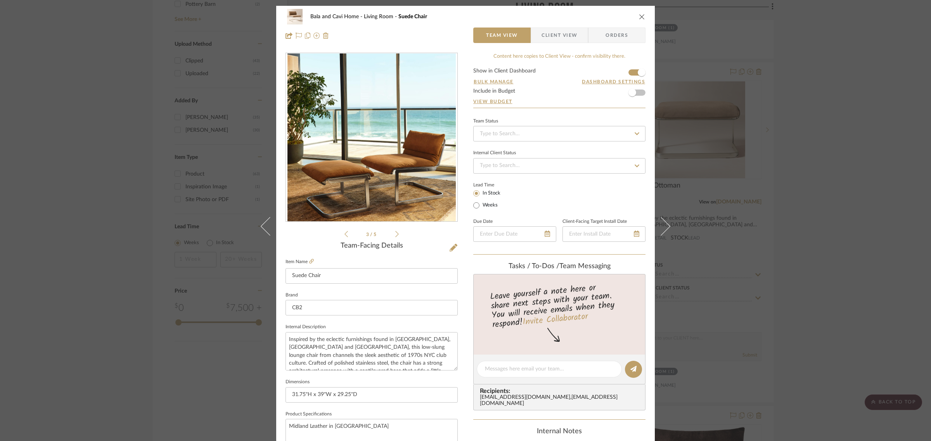
click at [395, 231] on icon at bounding box center [396, 234] width 3 height 7
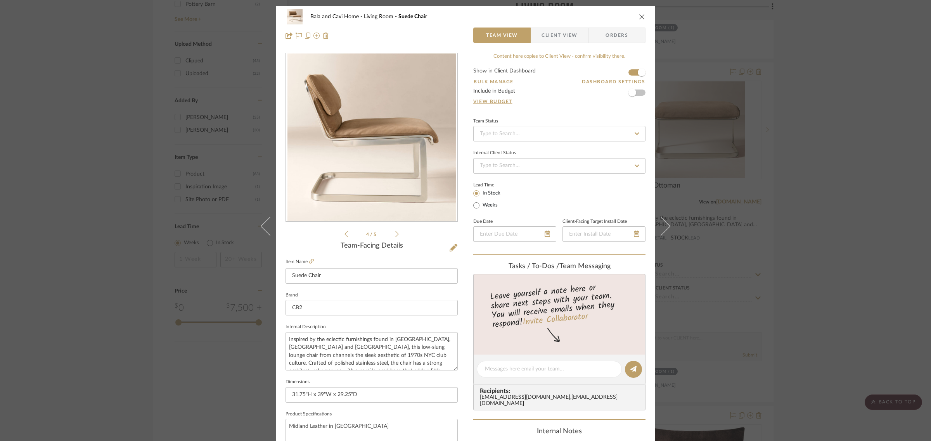
click at [395, 231] on icon at bounding box center [396, 234] width 3 height 7
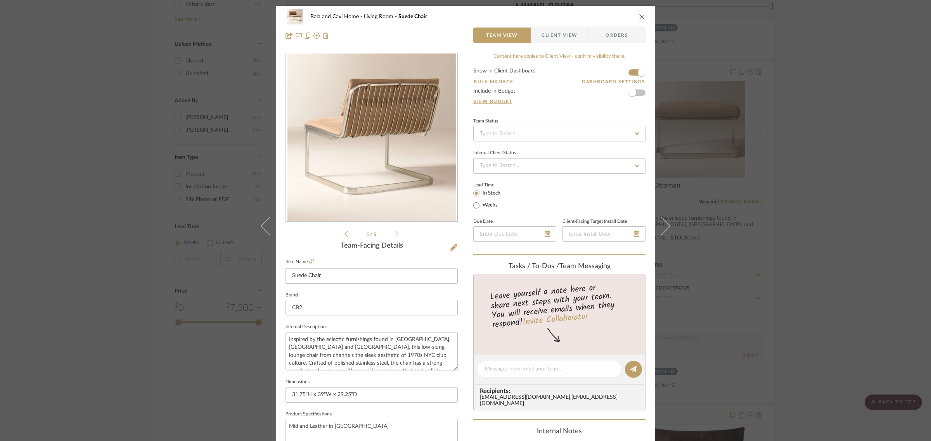
click at [395, 231] on icon at bounding box center [396, 234] width 3 height 7
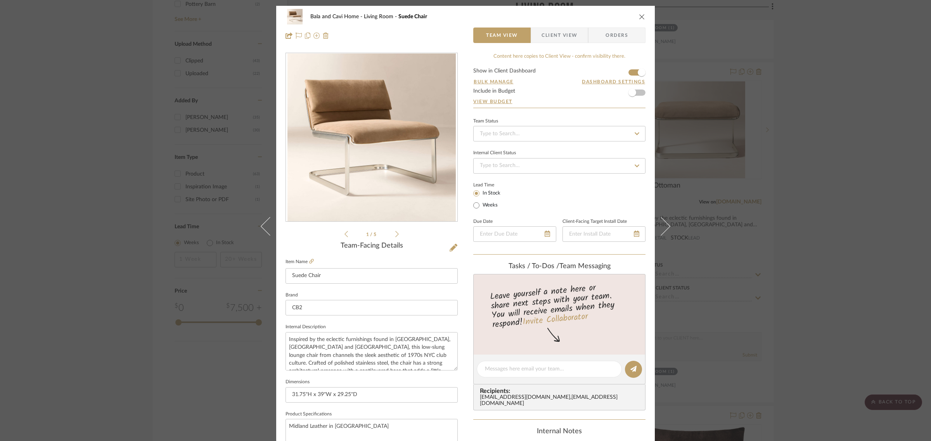
click at [395, 231] on icon at bounding box center [396, 234] width 3 height 7
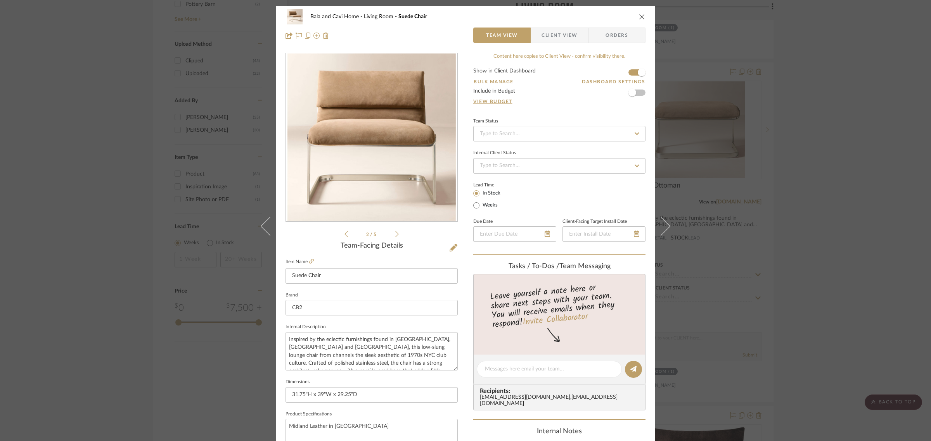
click at [639, 16] on icon "close" at bounding box center [642, 17] width 6 height 6
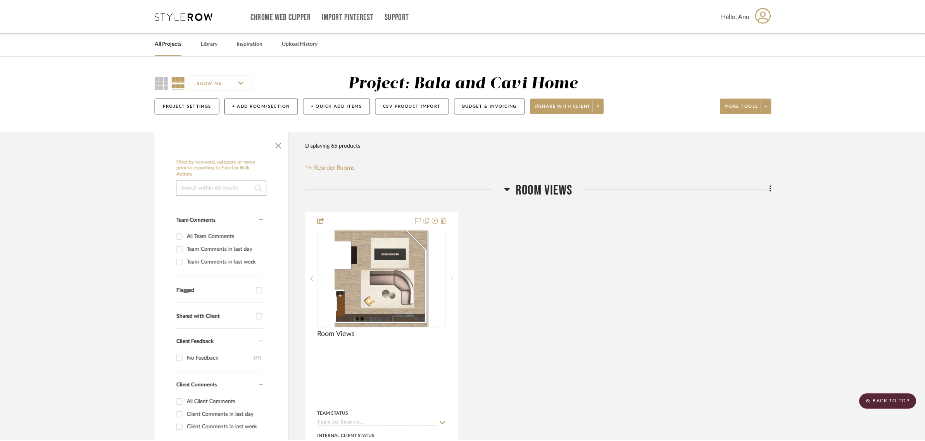
scroll to position [873, 0]
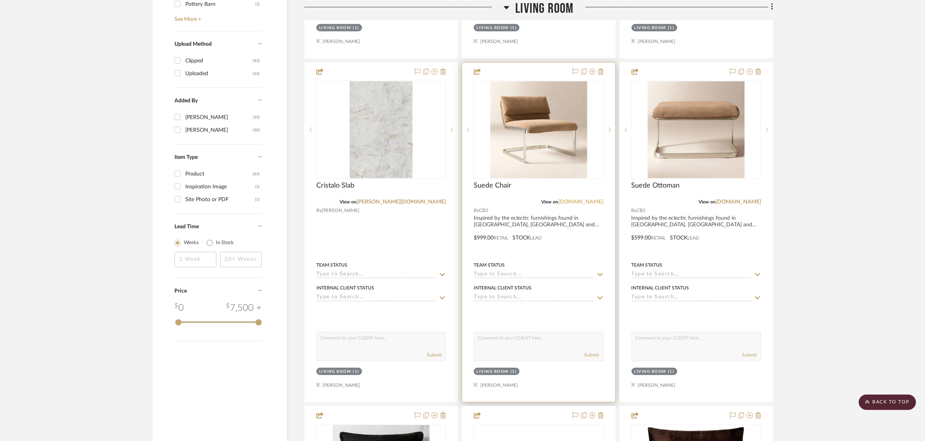
click at [598, 200] on link "[DOMAIN_NAME]" at bounding box center [580, 201] width 45 height 5
click at [513, 111] on img "0" at bounding box center [538, 129] width 97 height 97
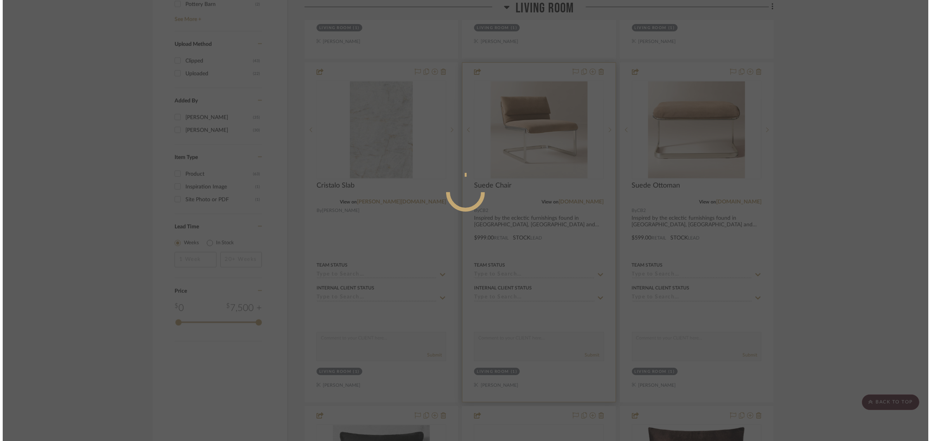
scroll to position [0, 0]
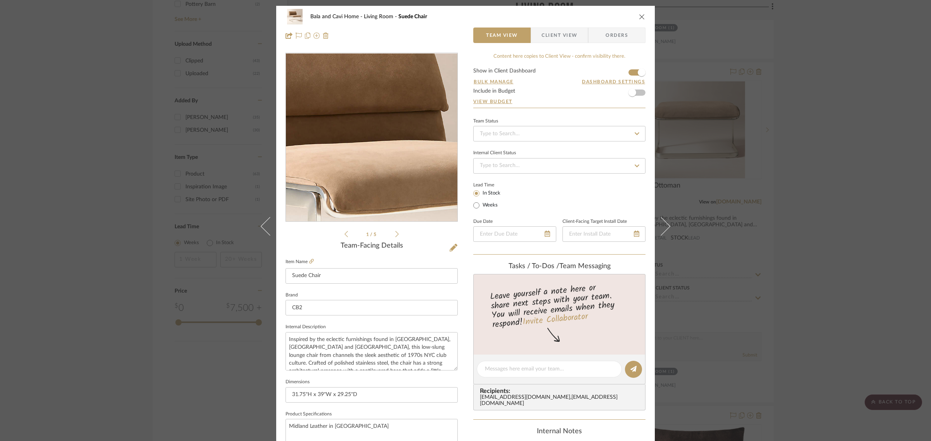
click at [363, 119] on img "0" at bounding box center [371, 138] width 168 height 168
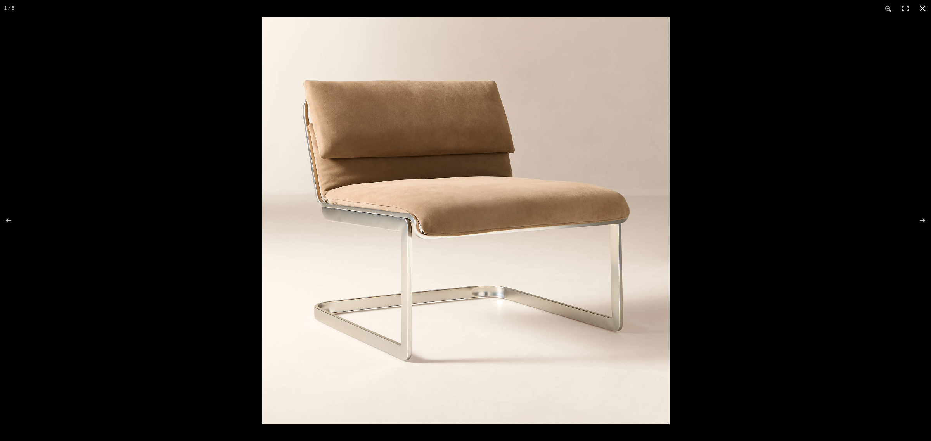
click at [924, 7] on button at bounding box center [922, 8] width 17 height 17
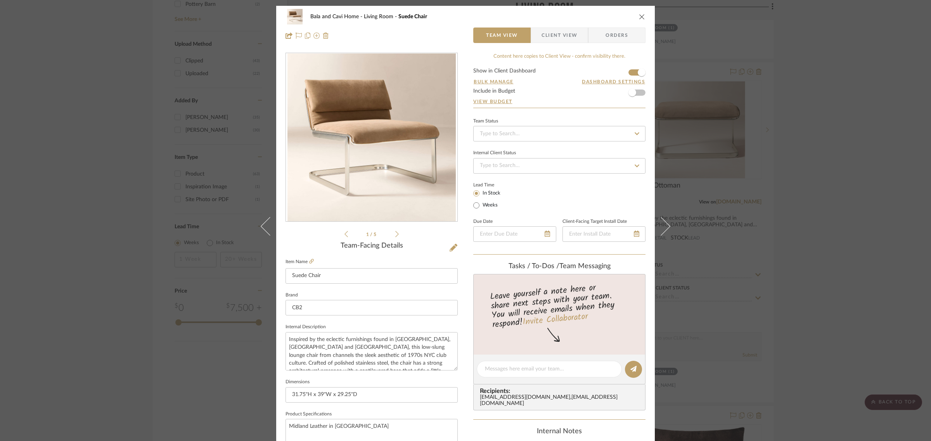
click at [907, 47] on div "Bala and Cavi Home Living Room Suede Chair Team View Client View Orders 1 / 5 T…" at bounding box center [465, 220] width 931 height 441
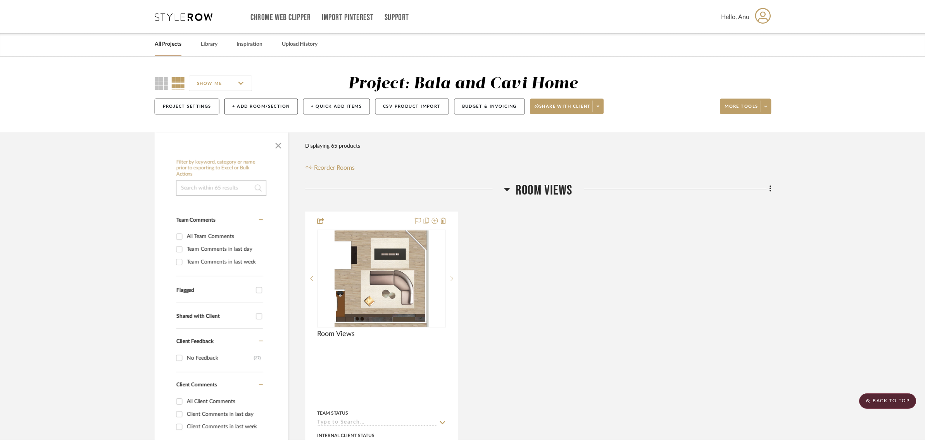
scroll to position [873, 0]
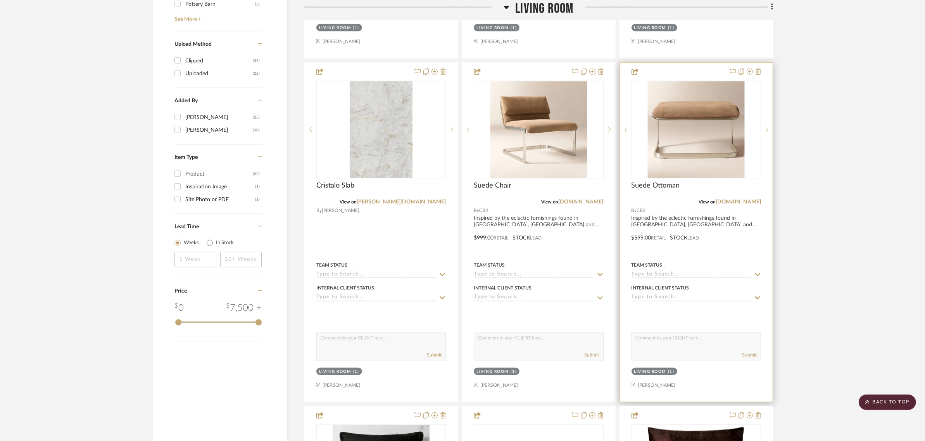
click at [693, 124] on img "0" at bounding box center [696, 129] width 97 height 97
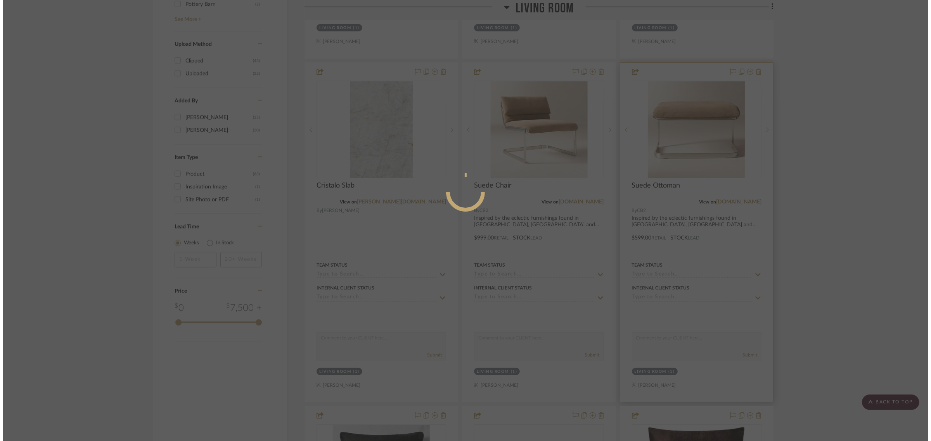
scroll to position [0, 0]
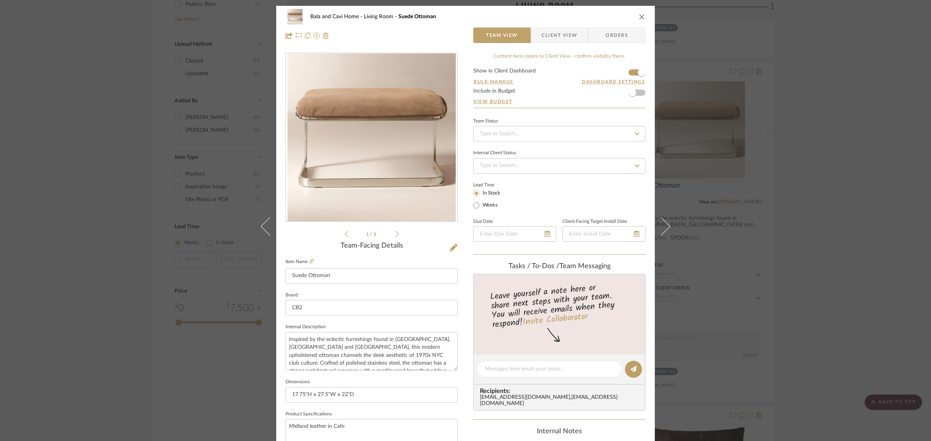
click at [398, 157] on div at bounding box center [371, 137] width 171 height 169
click at [340, 158] on img "0" at bounding box center [371, 138] width 168 height 168
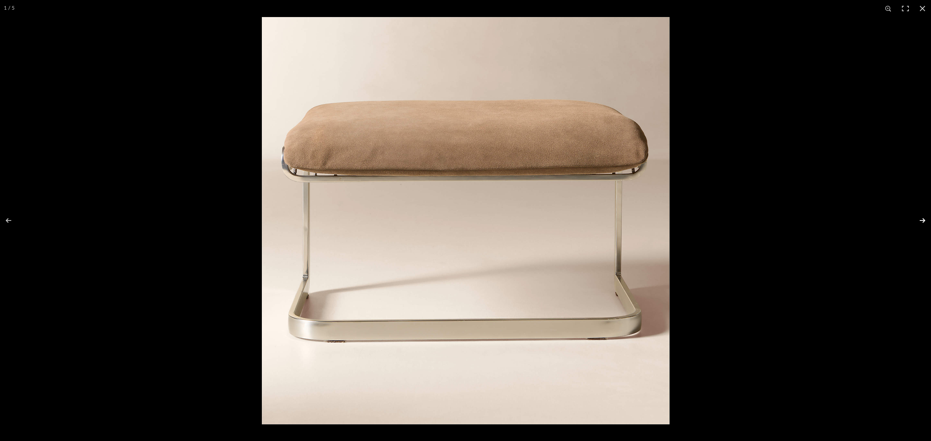
click at [923, 218] on button at bounding box center [917, 220] width 27 height 39
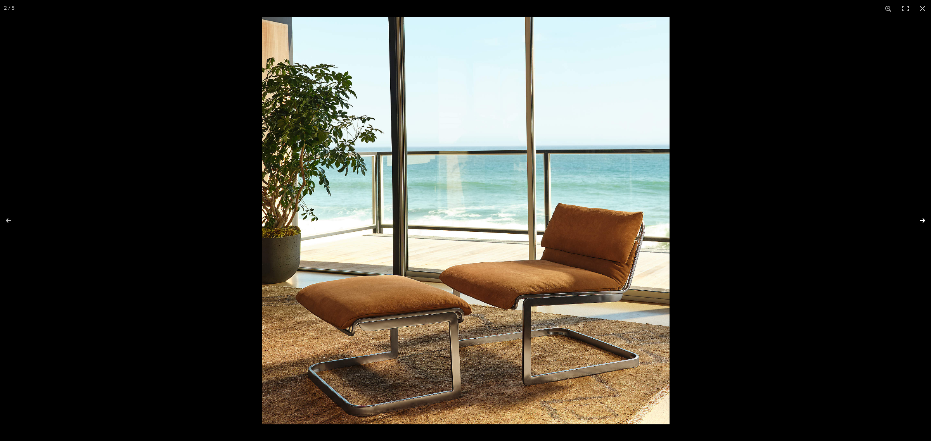
click at [923, 218] on button at bounding box center [917, 220] width 27 height 39
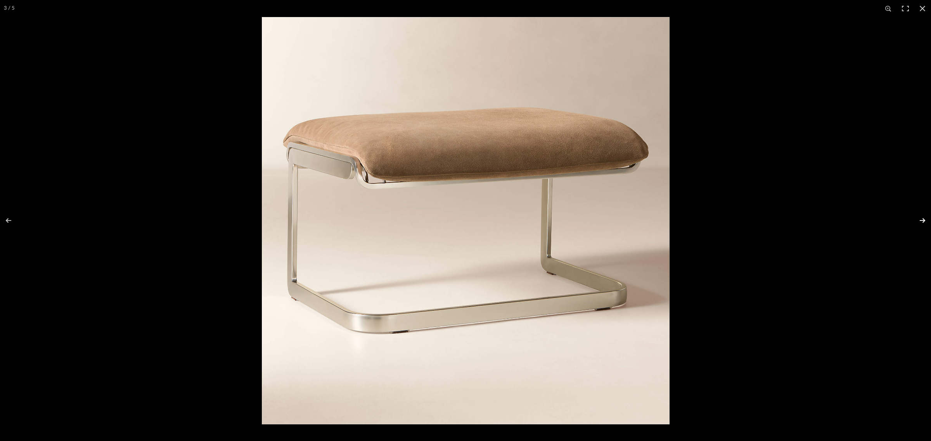
click at [923, 218] on button at bounding box center [917, 220] width 27 height 39
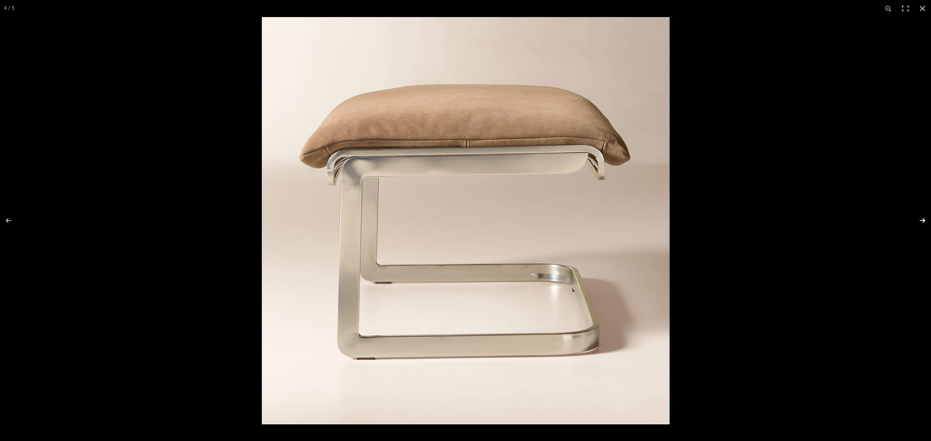
click at [923, 218] on button at bounding box center [917, 220] width 27 height 39
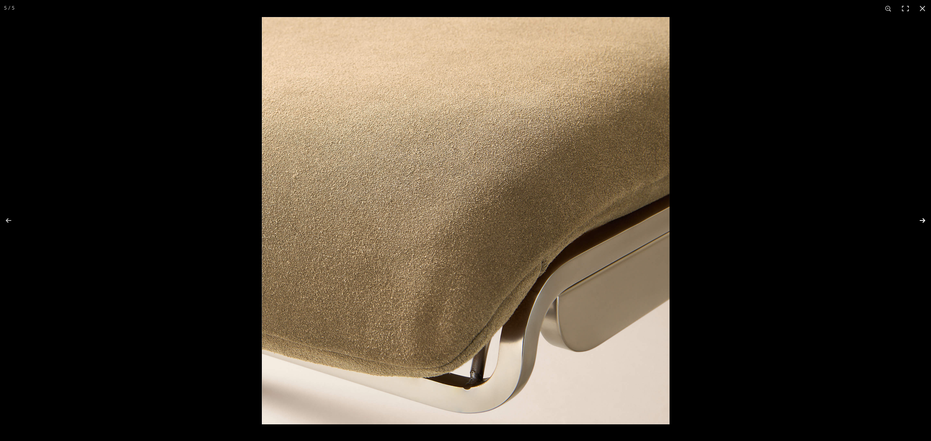
click at [923, 218] on button at bounding box center [917, 220] width 27 height 39
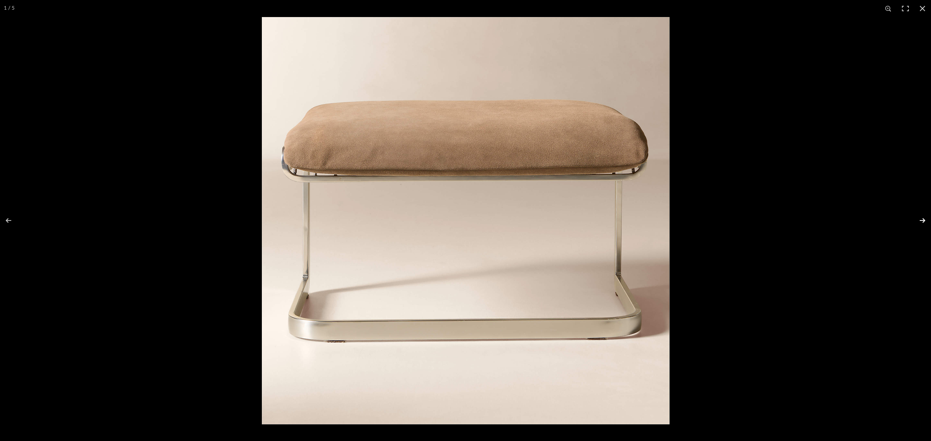
click at [923, 218] on button at bounding box center [917, 220] width 27 height 39
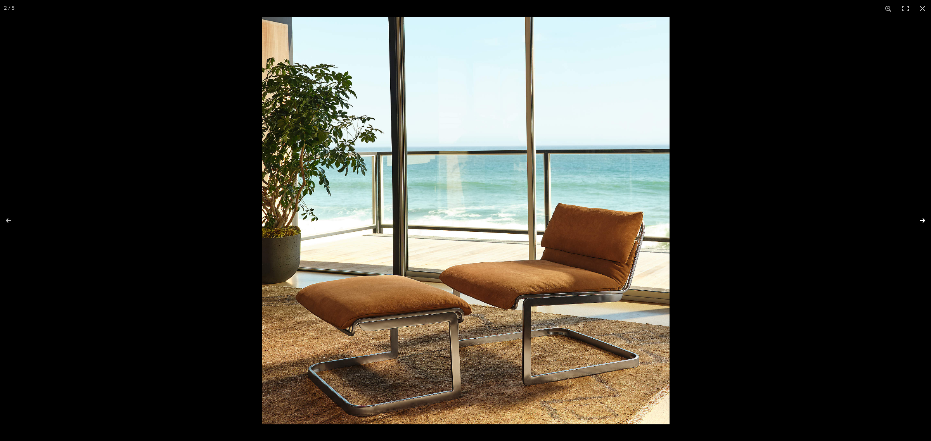
click at [923, 218] on button at bounding box center [917, 220] width 27 height 39
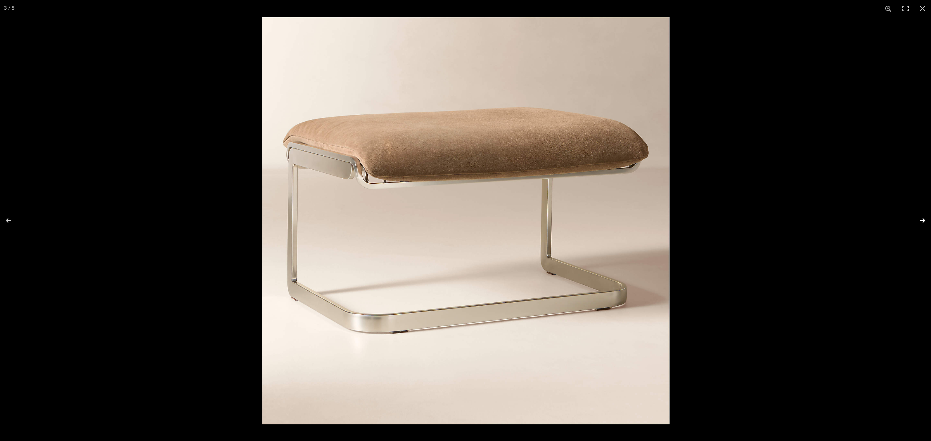
click at [923, 218] on button at bounding box center [917, 220] width 27 height 39
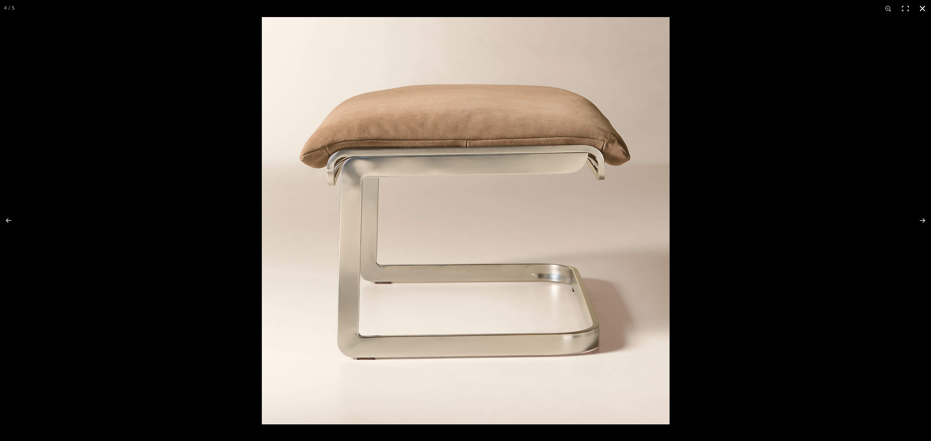
click at [921, 5] on button at bounding box center [922, 8] width 17 height 17
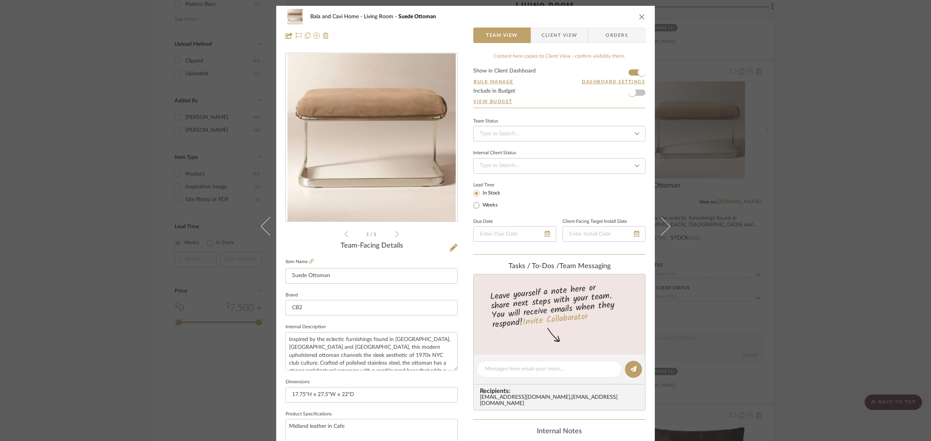
click at [639, 17] on icon "close" at bounding box center [642, 17] width 6 height 6
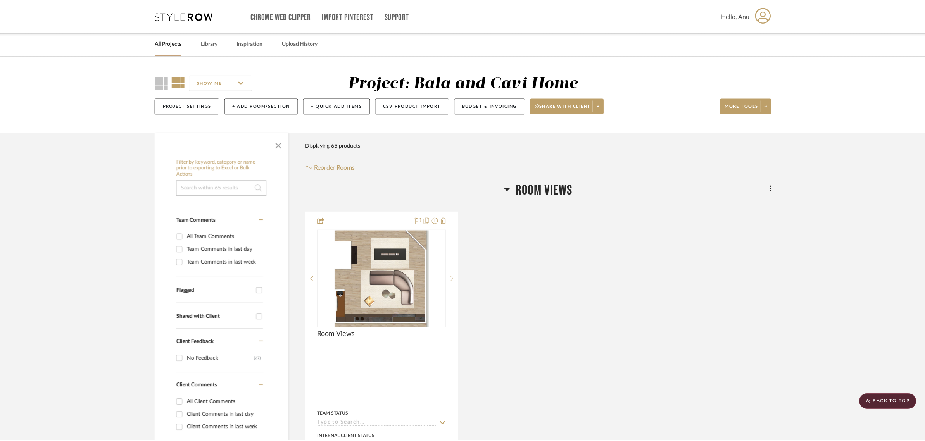
scroll to position [873, 0]
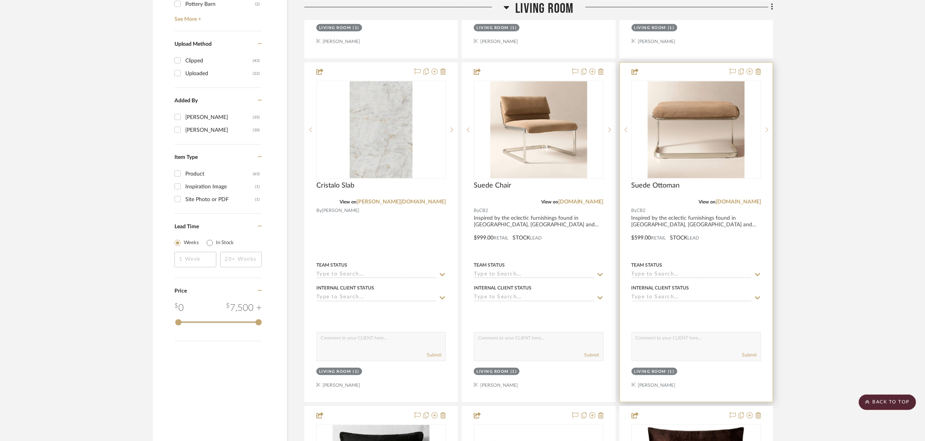
click at [670, 131] on img "0" at bounding box center [696, 129] width 97 height 97
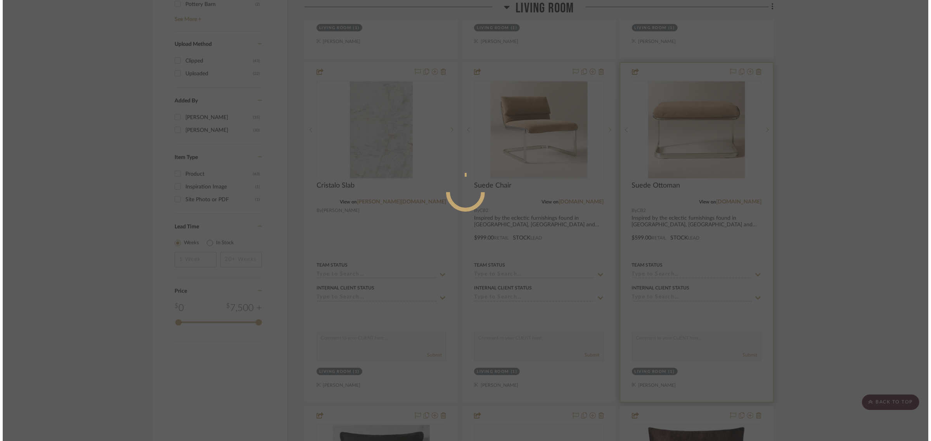
scroll to position [0, 0]
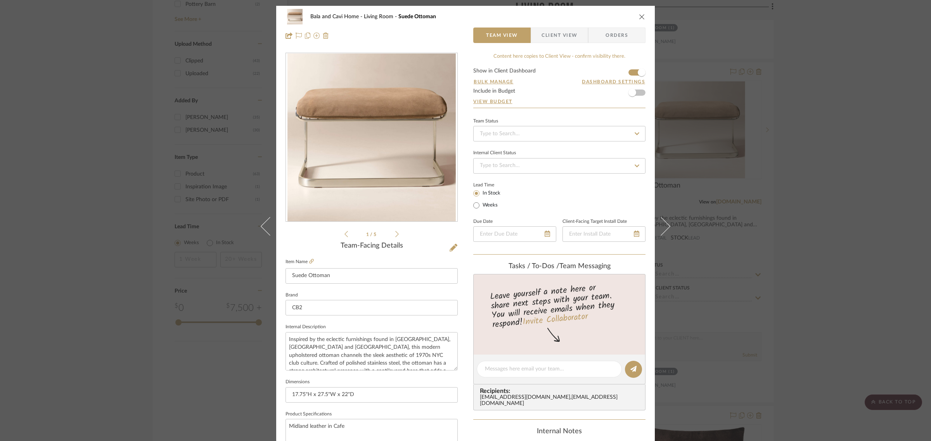
click at [639, 14] on icon "close" at bounding box center [642, 17] width 6 height 6
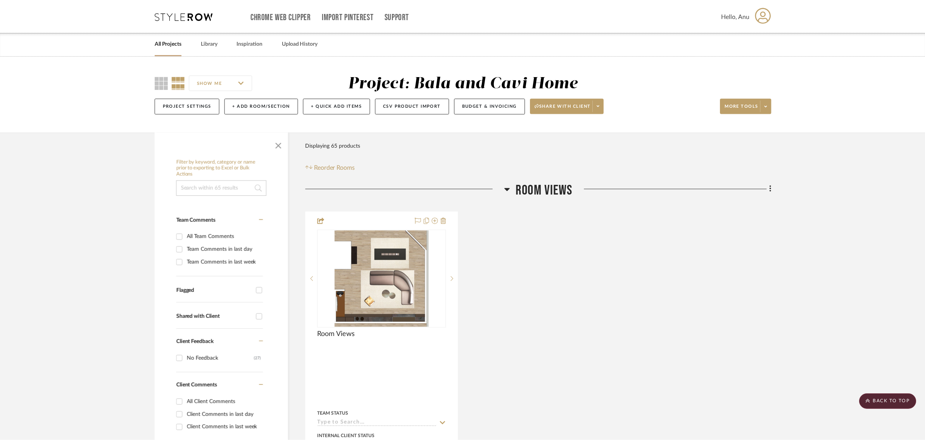
scroll to position [873, 0]
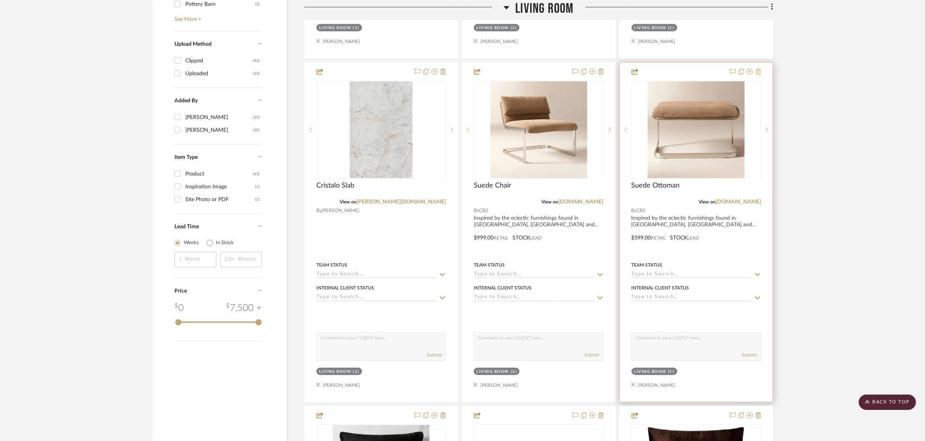
click at [759, 71] on icon at bounding box center [758, 72] width 5 height 6
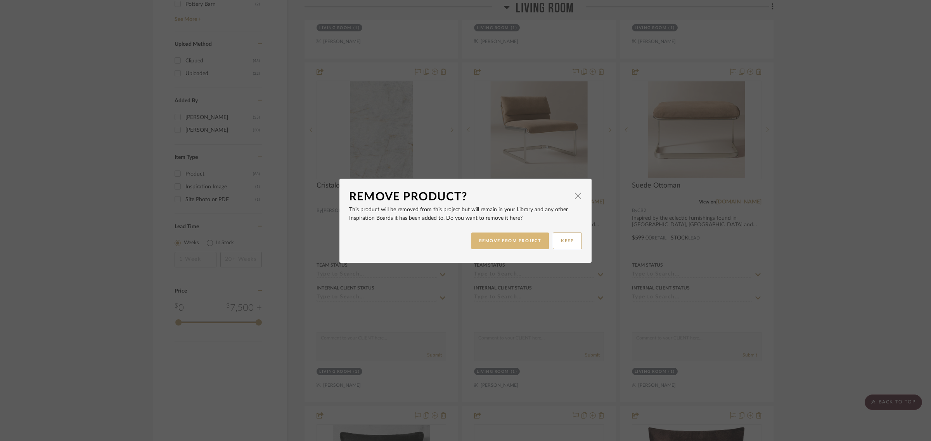
click at [503, 242] on button "REMOVE FROM PROJECT" at bounding box center [510, 241] width 78 height 17
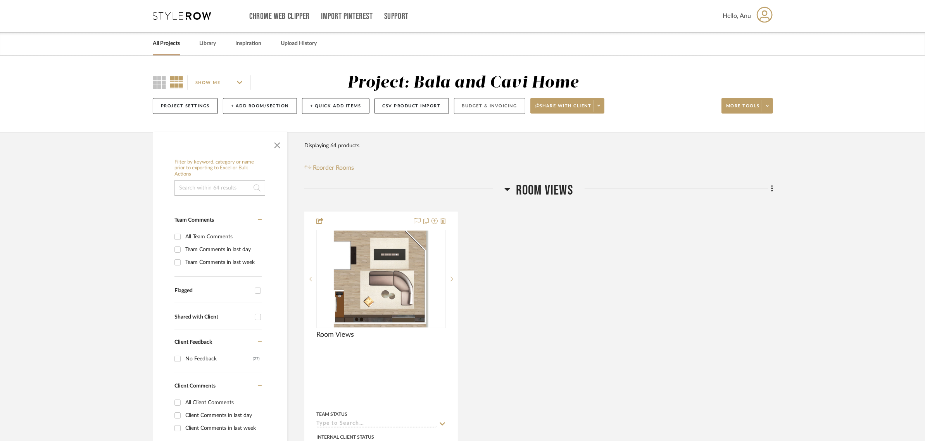
click at [489, 105] on button "Budget & Invoicing" at bounding box center [489, 106] width 71 height 16
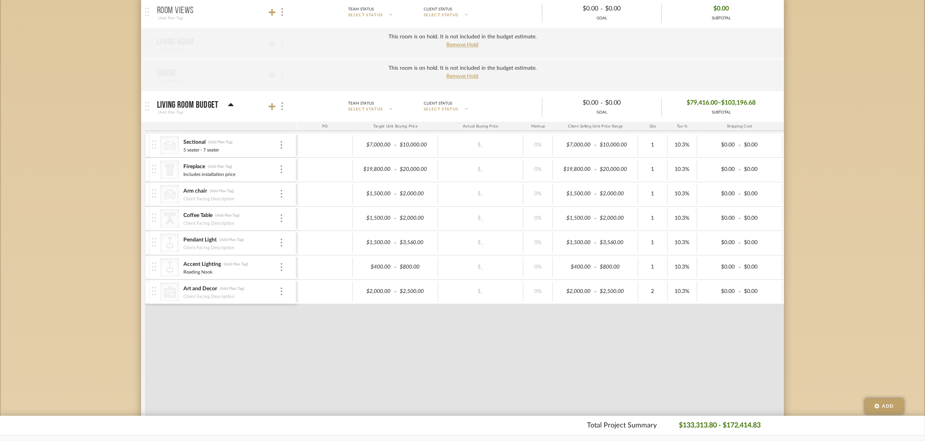
scroll to position [242, 0]
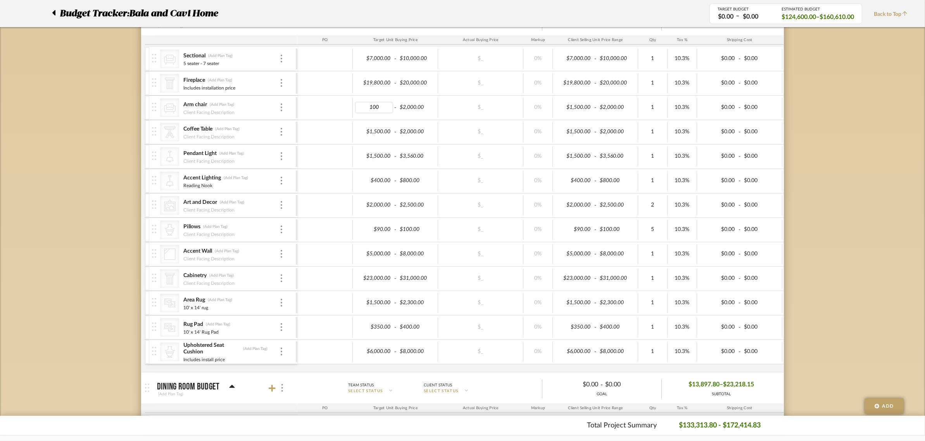
type input "1000"
click at [798, 112] on div "Budget Tracker: Bala and Cavi Home Non-Transparent Last Updated: [PERSON_NAME] …" at bounding box center [462, 374] width 925 height 1123
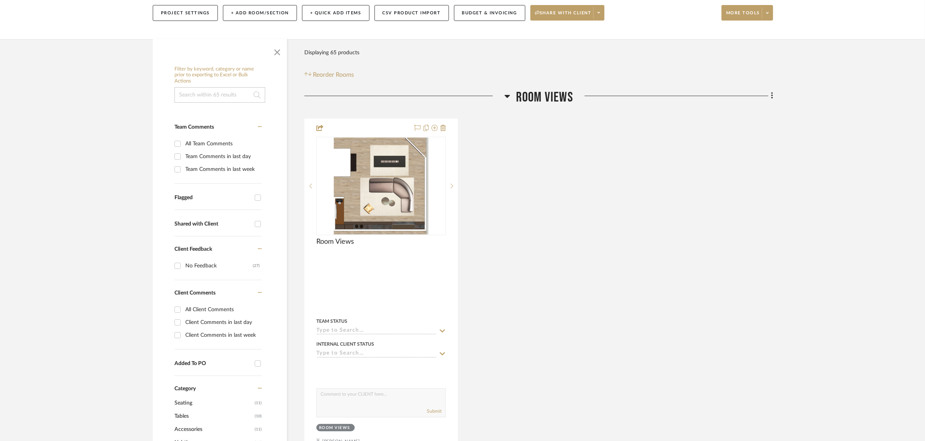
scroll to position [97, 0]
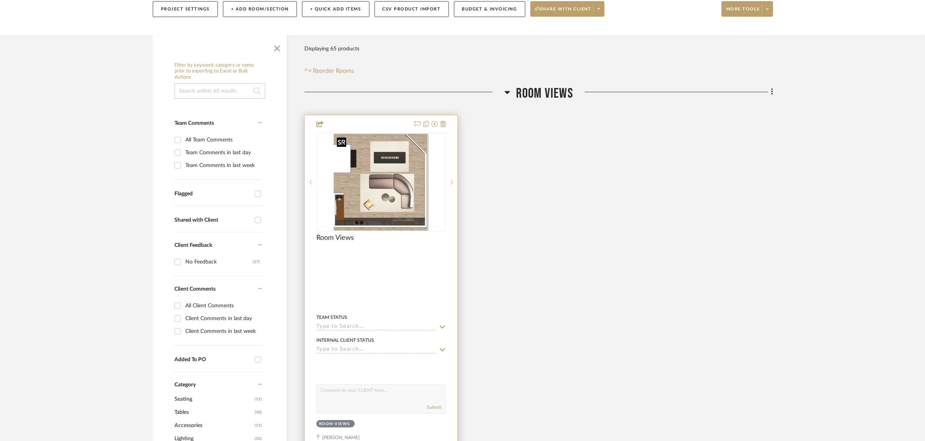
click at [366, 166] on img "0" at bounding box center [381, 182] width 95 height 97
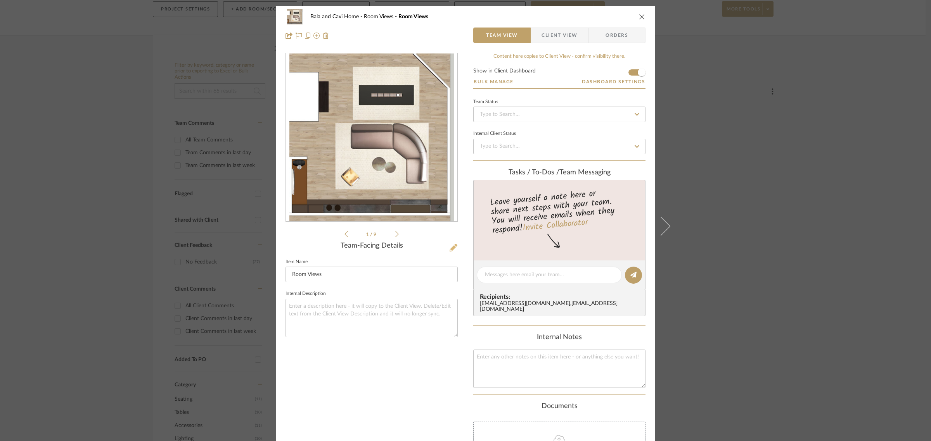
click at [450, 242] on button at bounding box center [453, 248] width 9 height 12
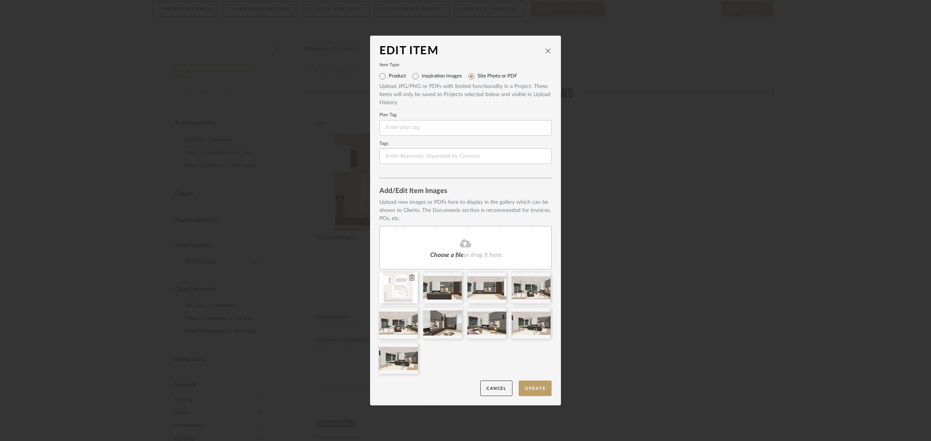
click at [410, 278] on icon at bounding box center [411, 278] width 5 height 6
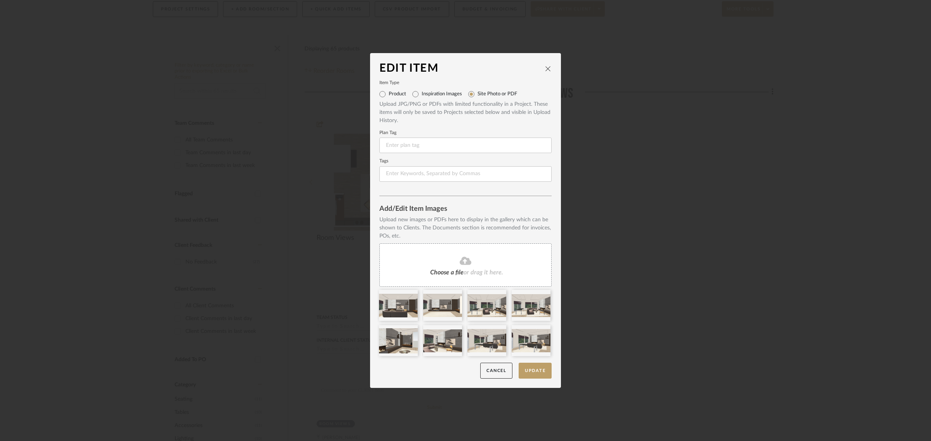
click at [410, 278] on div "Choose a file or drag it here." at bounding box center [465, 265] width 172 height 43
click at [409, 296] on icon at bounding box center [411, 295] width 5 height 6
click at [0, 0] on icon at bounding box center [0, 0] width 0 height 0
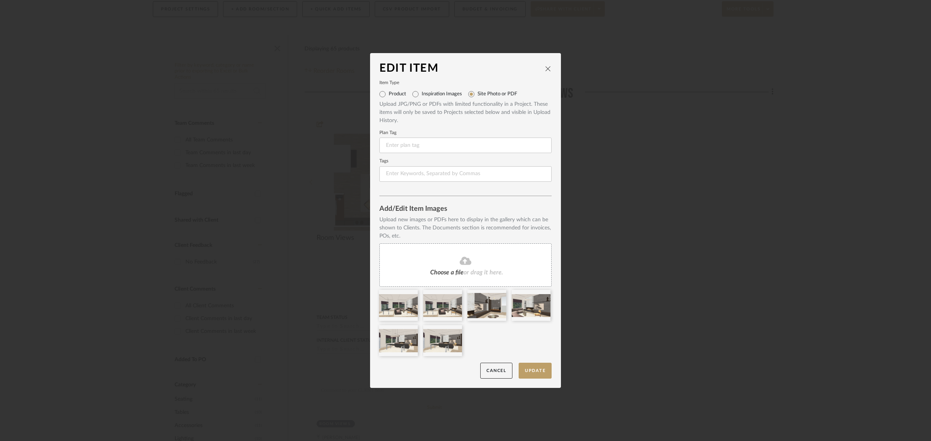
click at [0, 0] on icon at bounding box center [0, 0] width 0 height 0
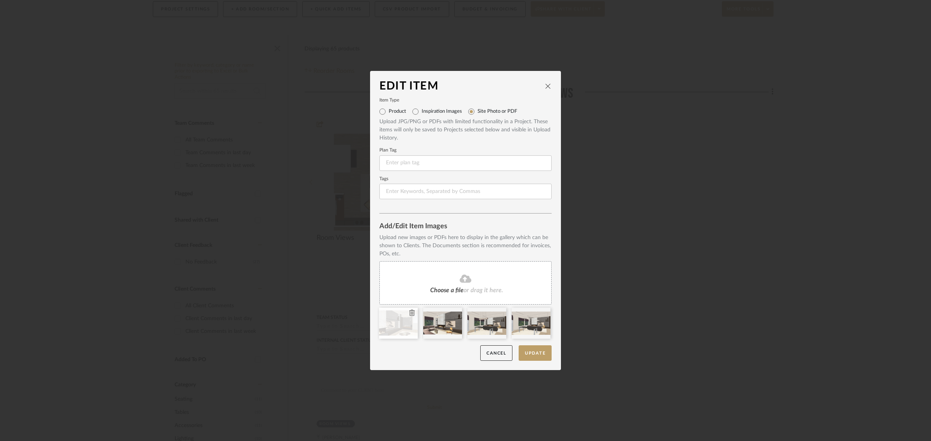
click at [409, 315] on icon at bounding box center [411, 313] width 5 height 6
click at [0, 0] on icon at bounding box center [0, 0] width 0 height 0
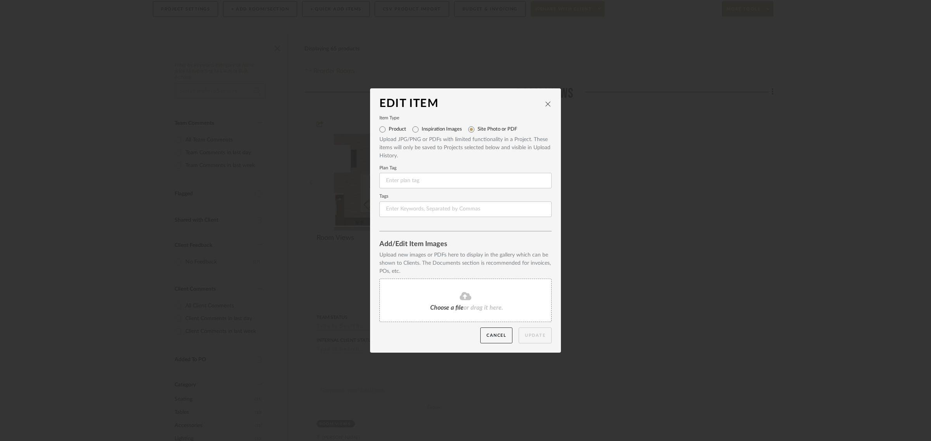
click at [478, 299] on fa-icon at bounding box center [465, 297] width 71 height 10
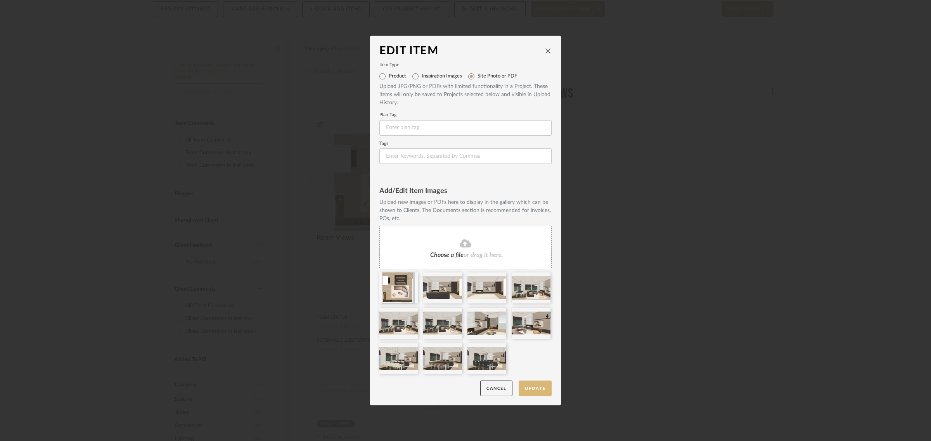
click at [529, 388] on button "Update" at bounding box center [534, 389] width 33 height 16
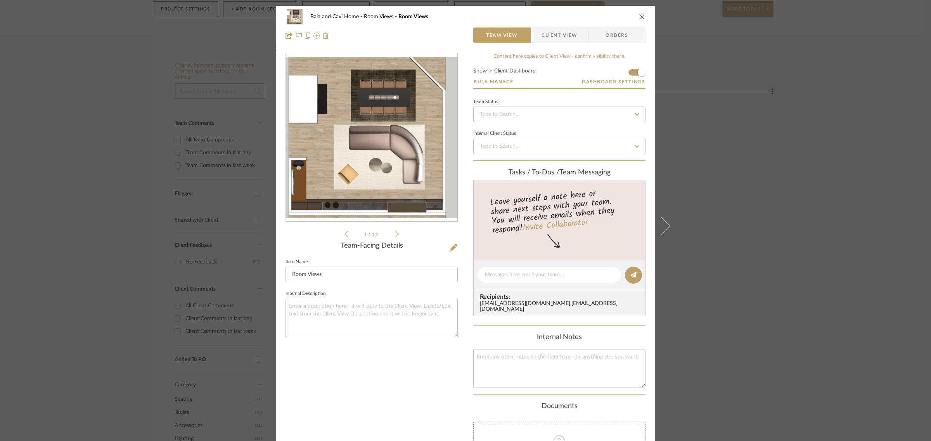
click at [804, 274] on div "Bala and Cavi Home Room Views Room Views Team View Client View Orders 1 / 11 Te…" at bounding box center [465, 220] width 931 height 441
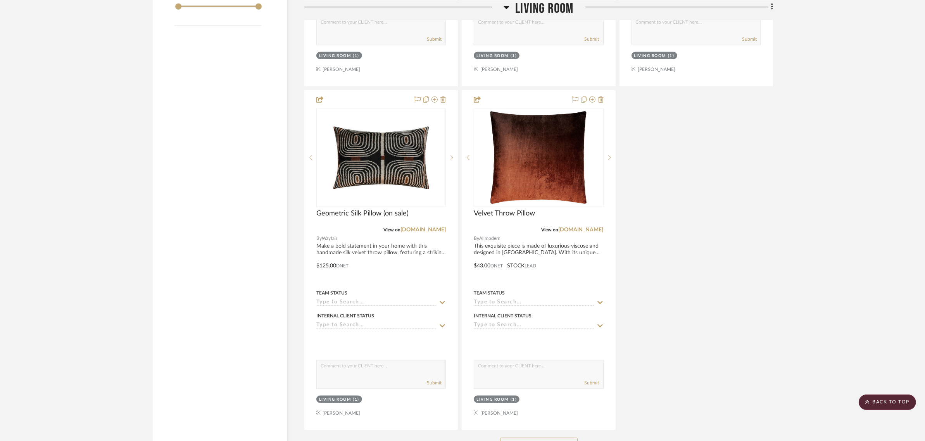
scroll to position [1260, 0]
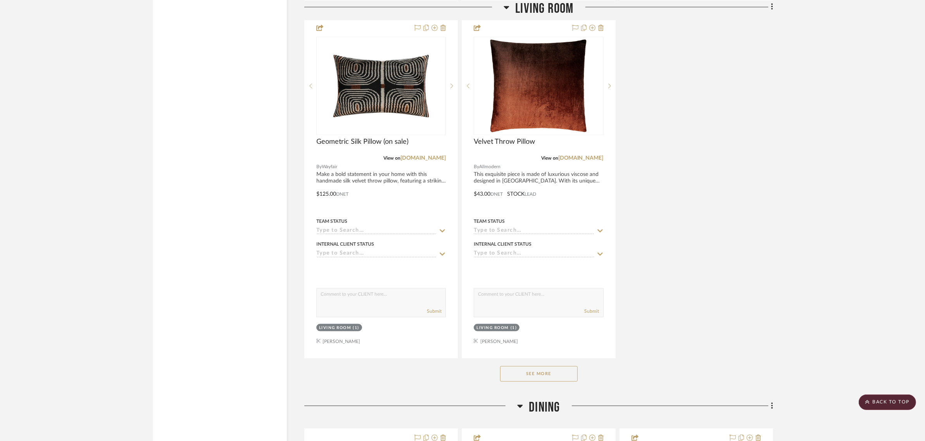
click at [538, 367] on button "See More" at bounding box center [539, 374] width 78 height 16
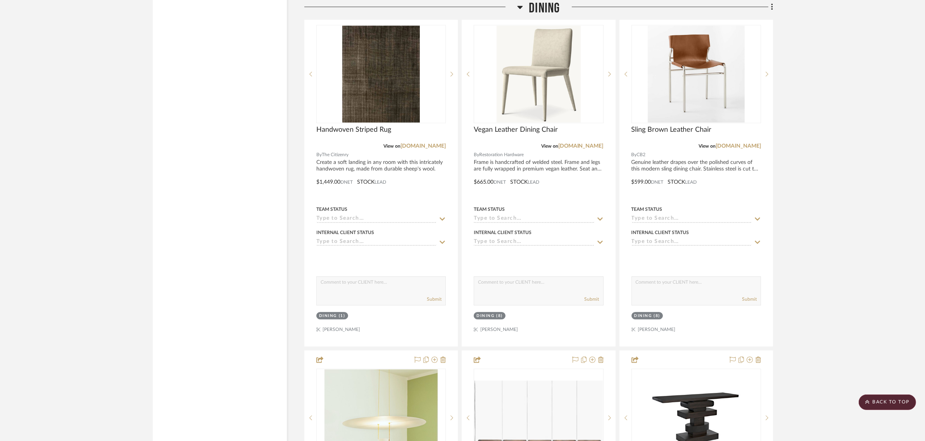
scroll to position [2618, 0]
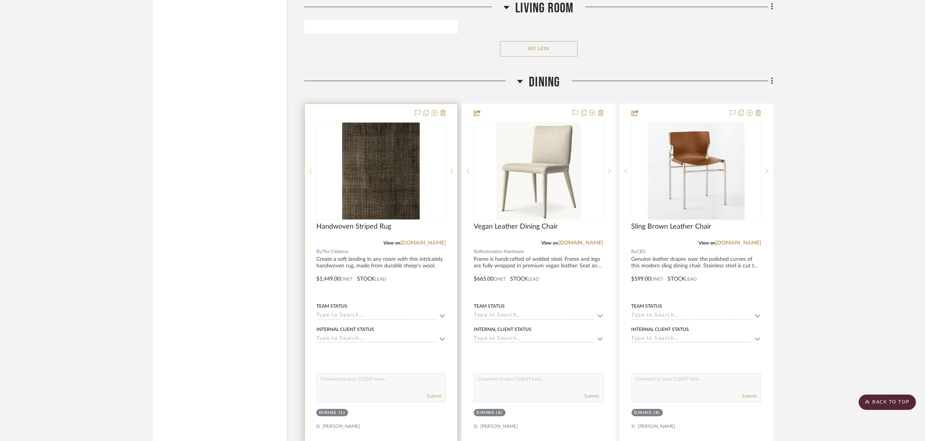
click at [372, 115] on div at bounding box center [381, 273] width 153 height 339
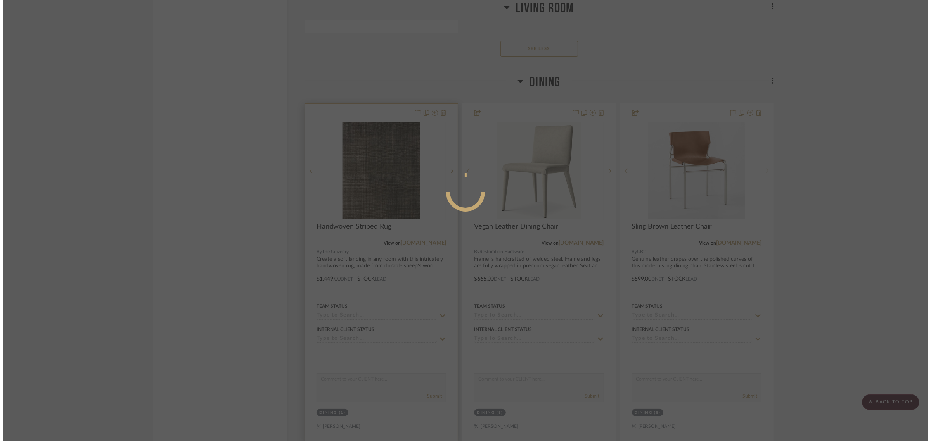
scroll to position [0, 0]
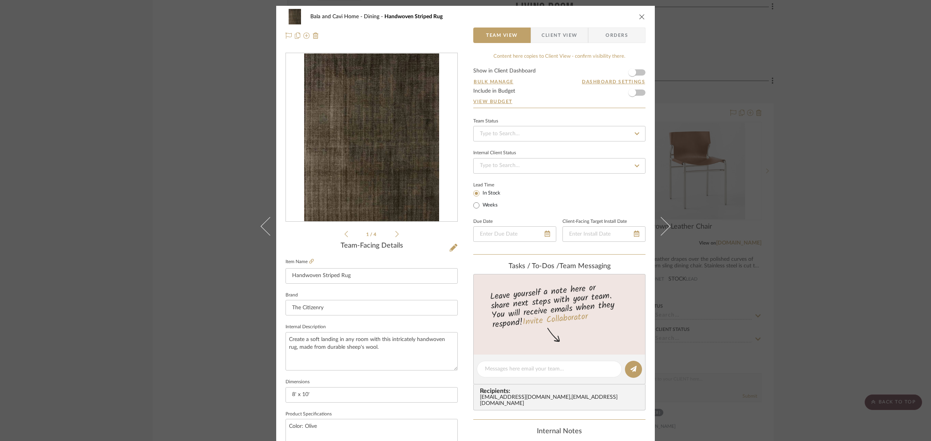
click at [576, 32] on span "Client View" at bounding box center [559, 36] width 57 height 16
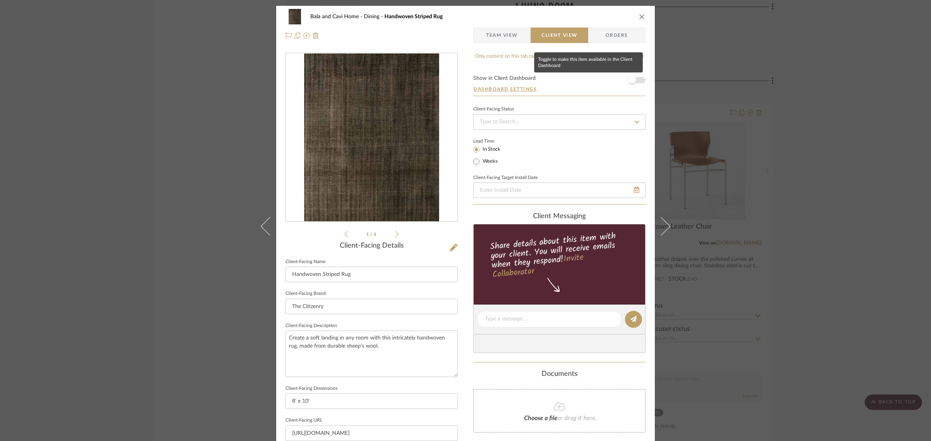
click at [629, 79] on span "button" at bounding box center [632, 80] width 8 height 8
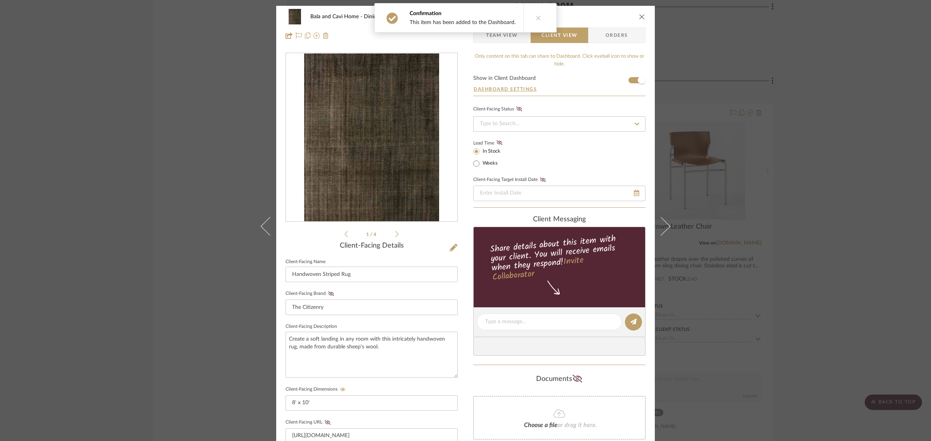
click at [871, 129] on div "Bala and Cavi Home Dining Handwoven Striped Rug Team View Client View Orders 1 …" at bounding box center [465, 220] width 931 height 441
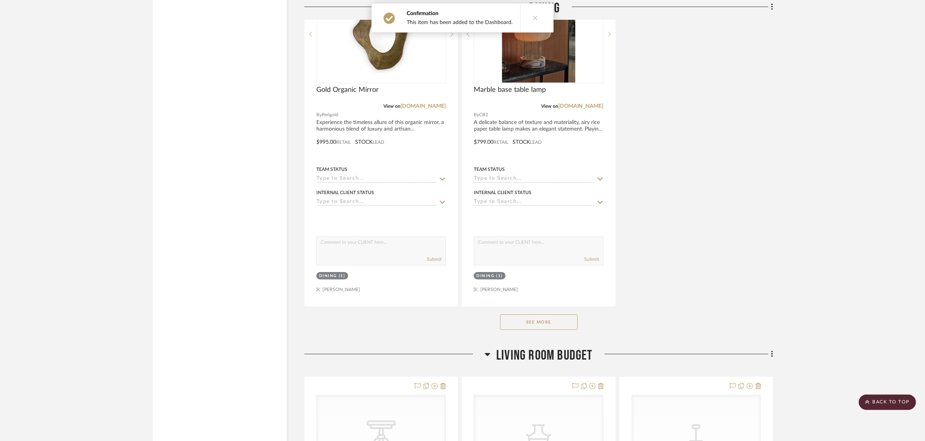
scroll to position [3490, 0]
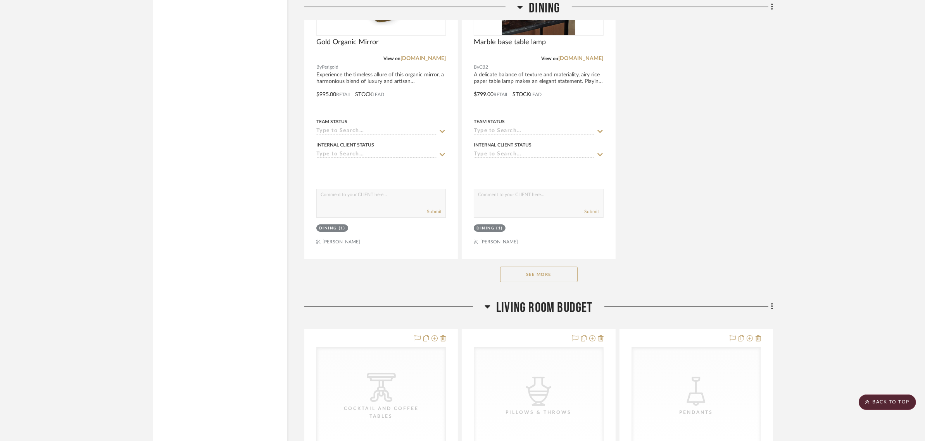
click at [538, 276] on button "See More" at bounding box center [539, 275] width 78 height 16
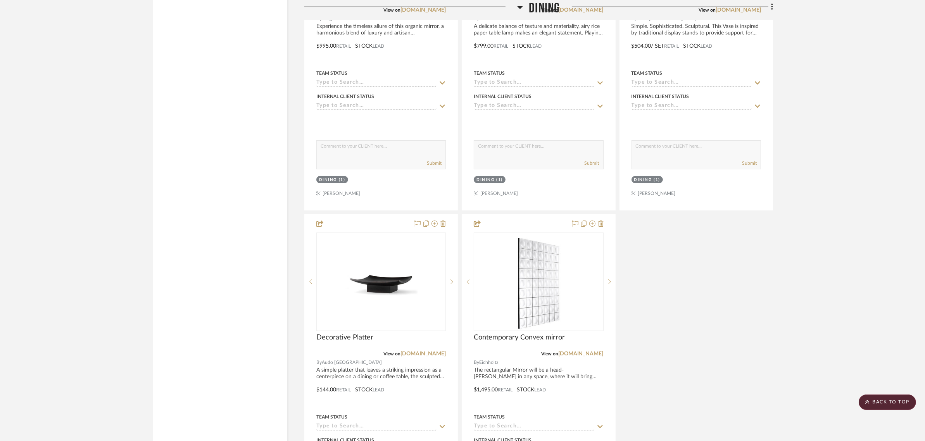
scroll to position [3781, 0]
